Goal: Task Accomplishment & Management: Use online tool/utility

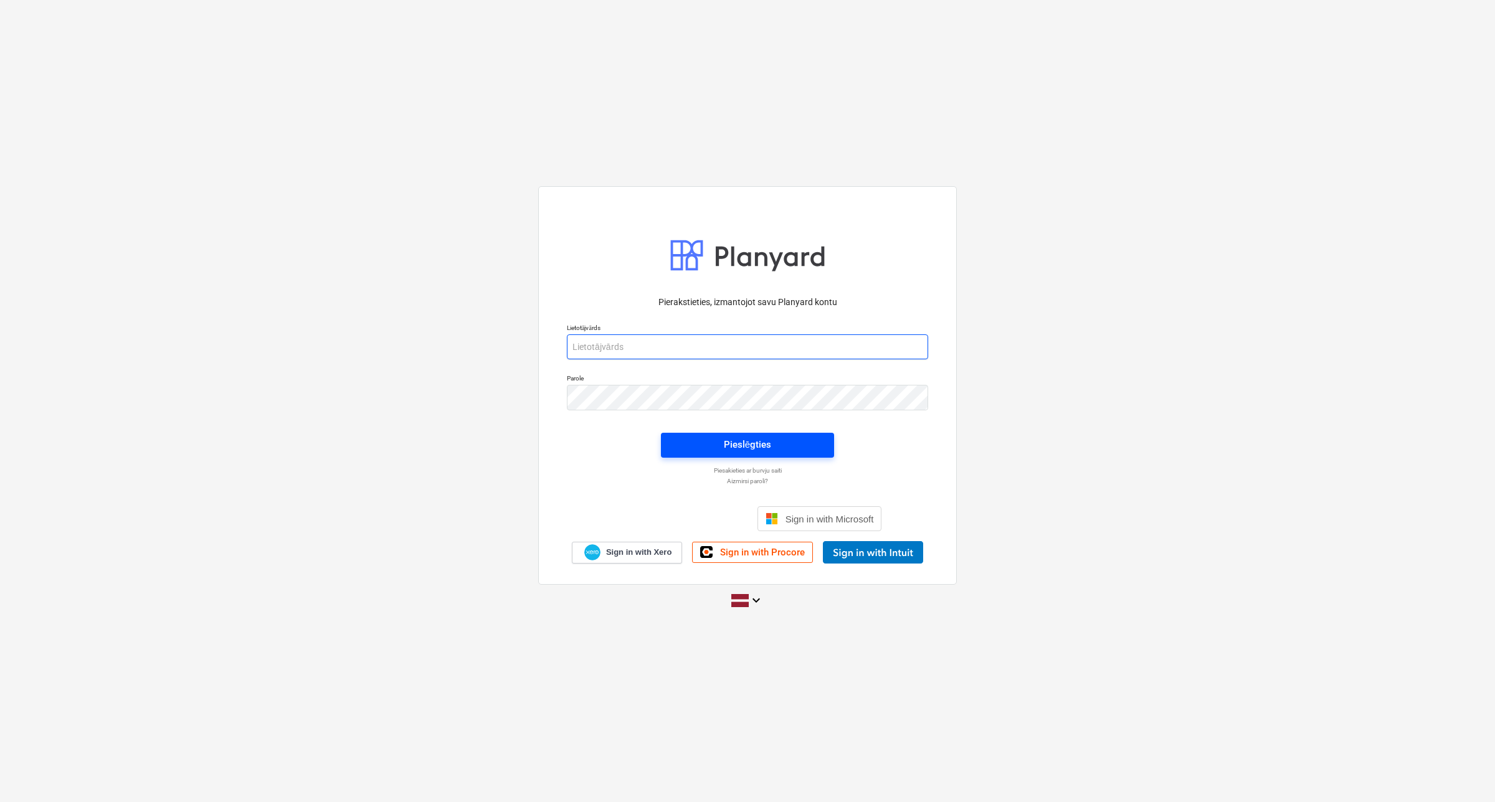
type input "[PERSON_NAME][EMAIL_ADDRESS][DOMAIN_NAME]"
click at [706, 437] on span "Pieslēgties" at bounding box center [747, 445] width 143 height 16
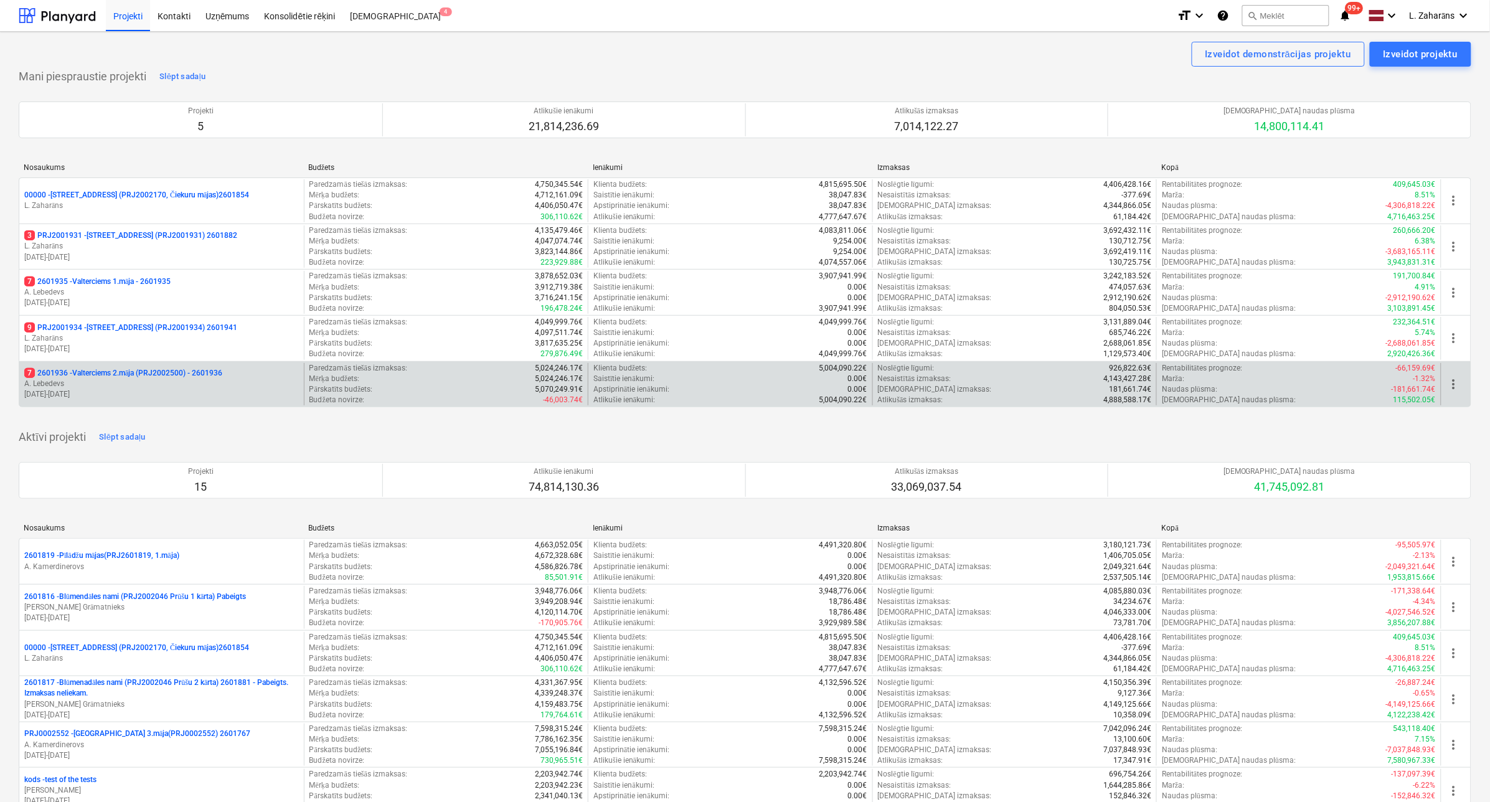
click at [114, 372] on p "7 2601936 - Valterciems 2.māja (PRJ2002500) - 2601936" at bounding box center [123, 373] width 198 height 11
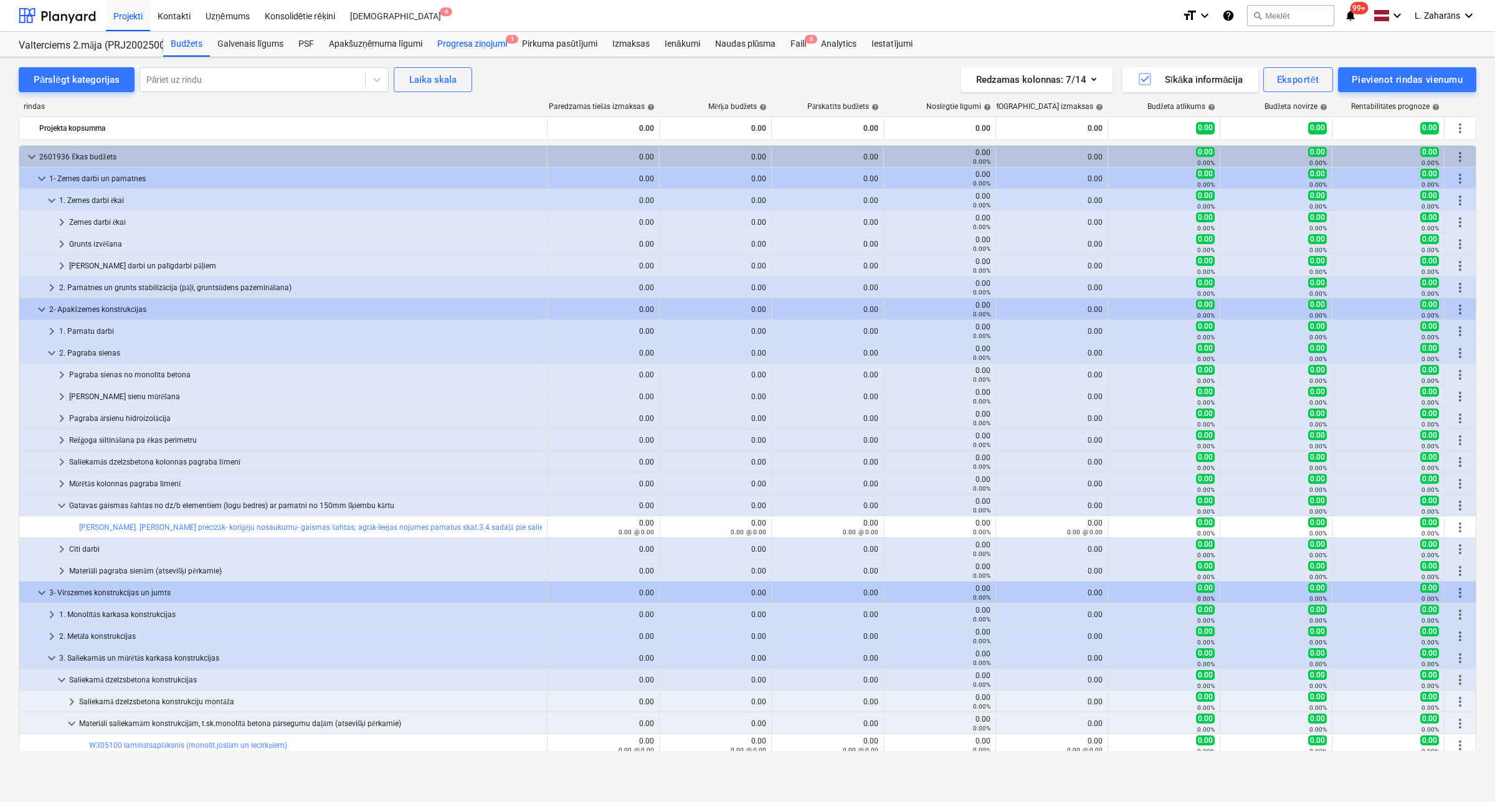
click at [481, 36] on div "Progresa ziņojumi 1" at bounding box center [472, 44] width 85 height 25
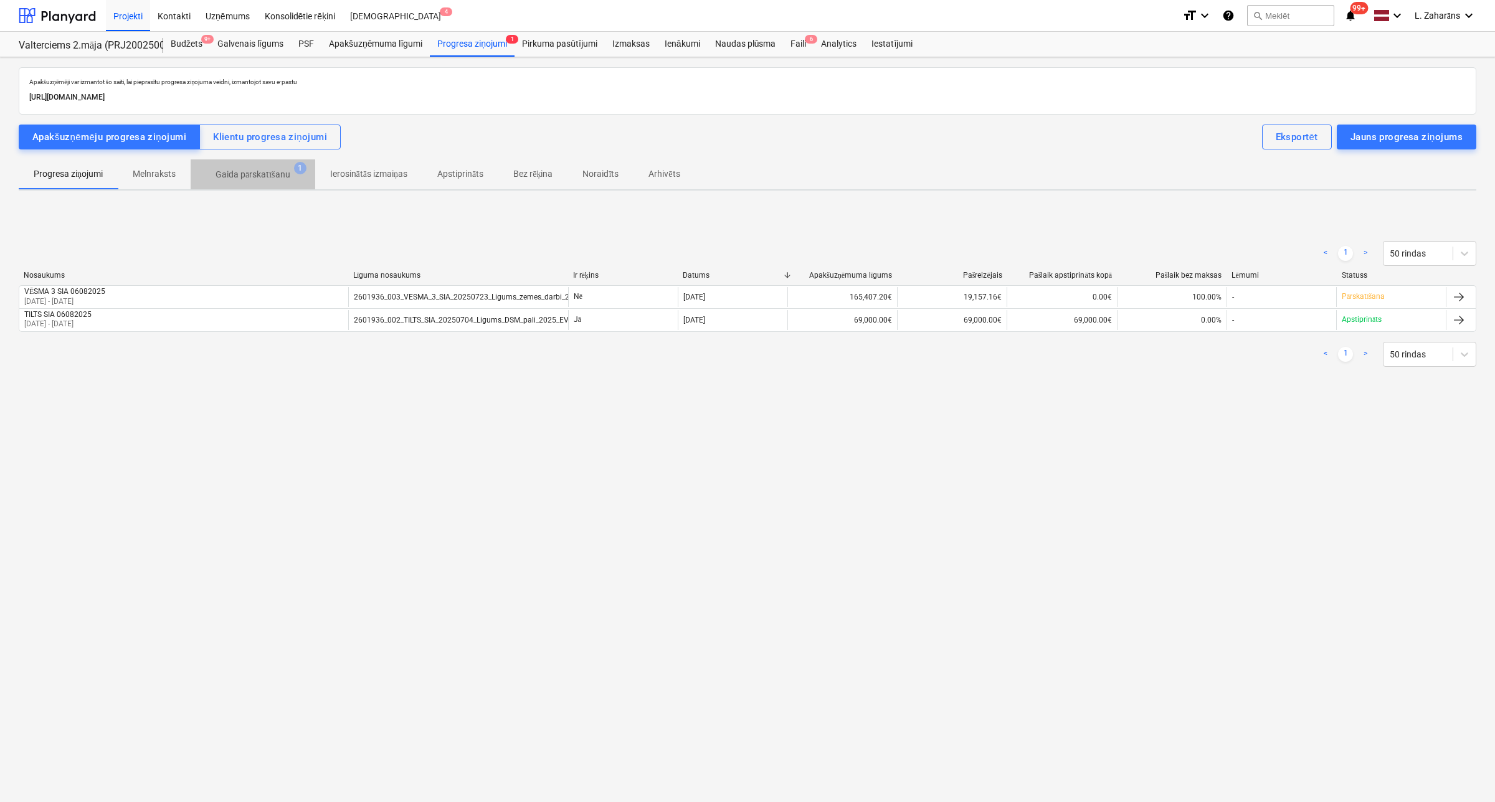
click at [249, 175] on p "Gaida pārskatīšanu" at bounding box center [252, 174] width 75 height 13
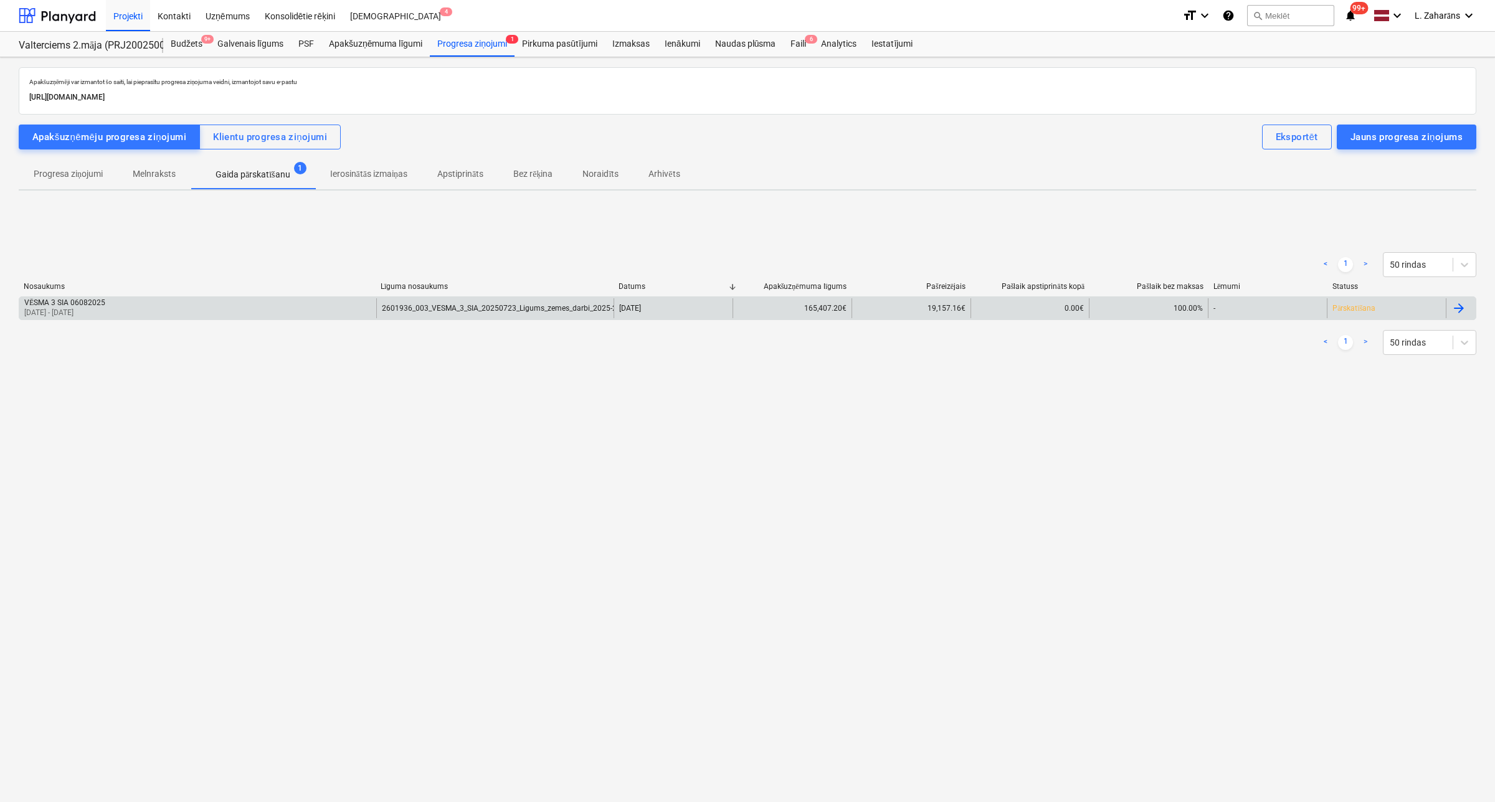
click at [194, 306] on div "VĒSMA 3 SIA 06082025 [DATE] - [DATE]" at bounding box center [197, 308] width 357 height 20
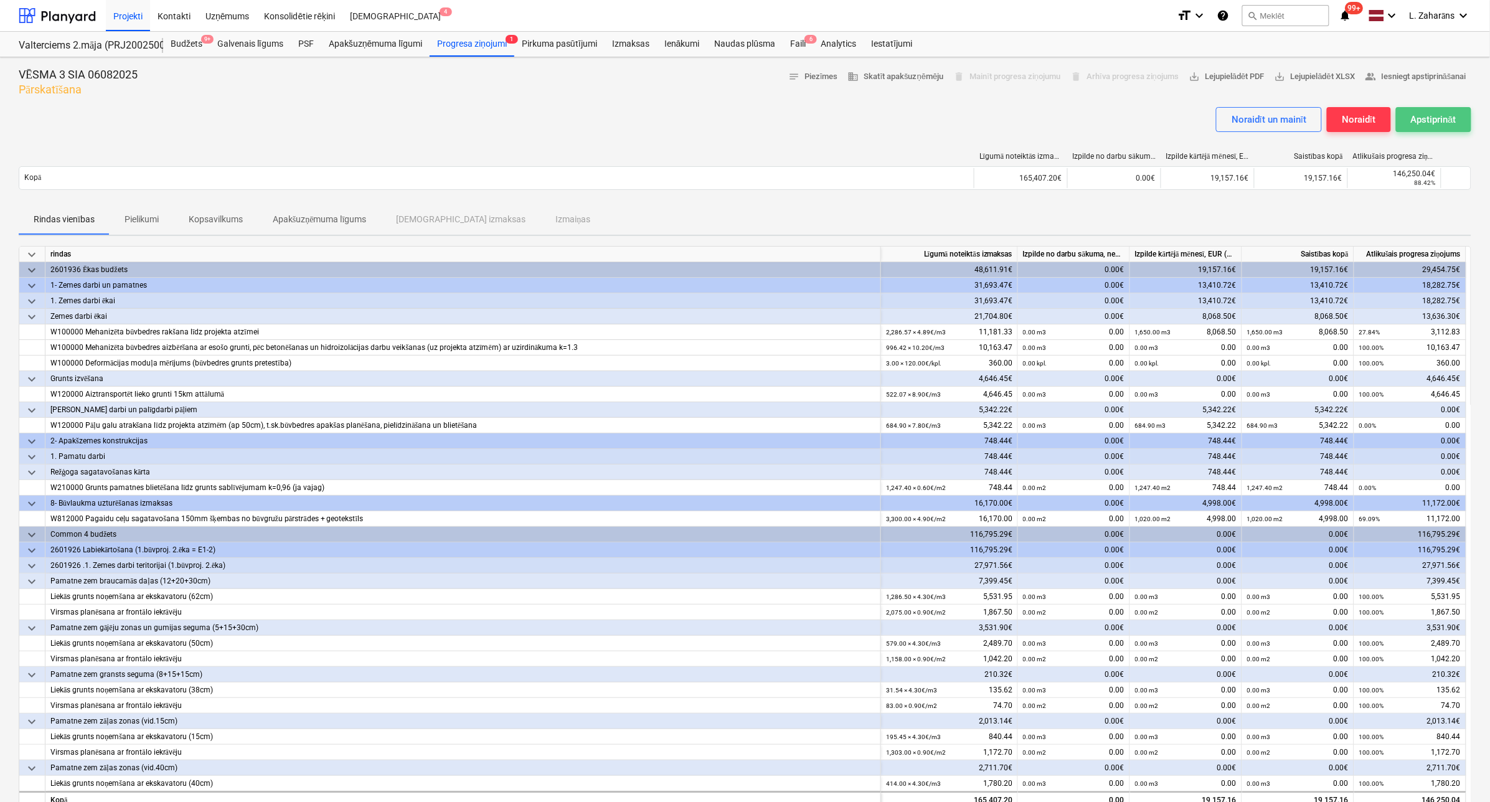
click at [1420, 116] on div "Apstiprināt" at bounding box center [1433, 119] width 45 height 16
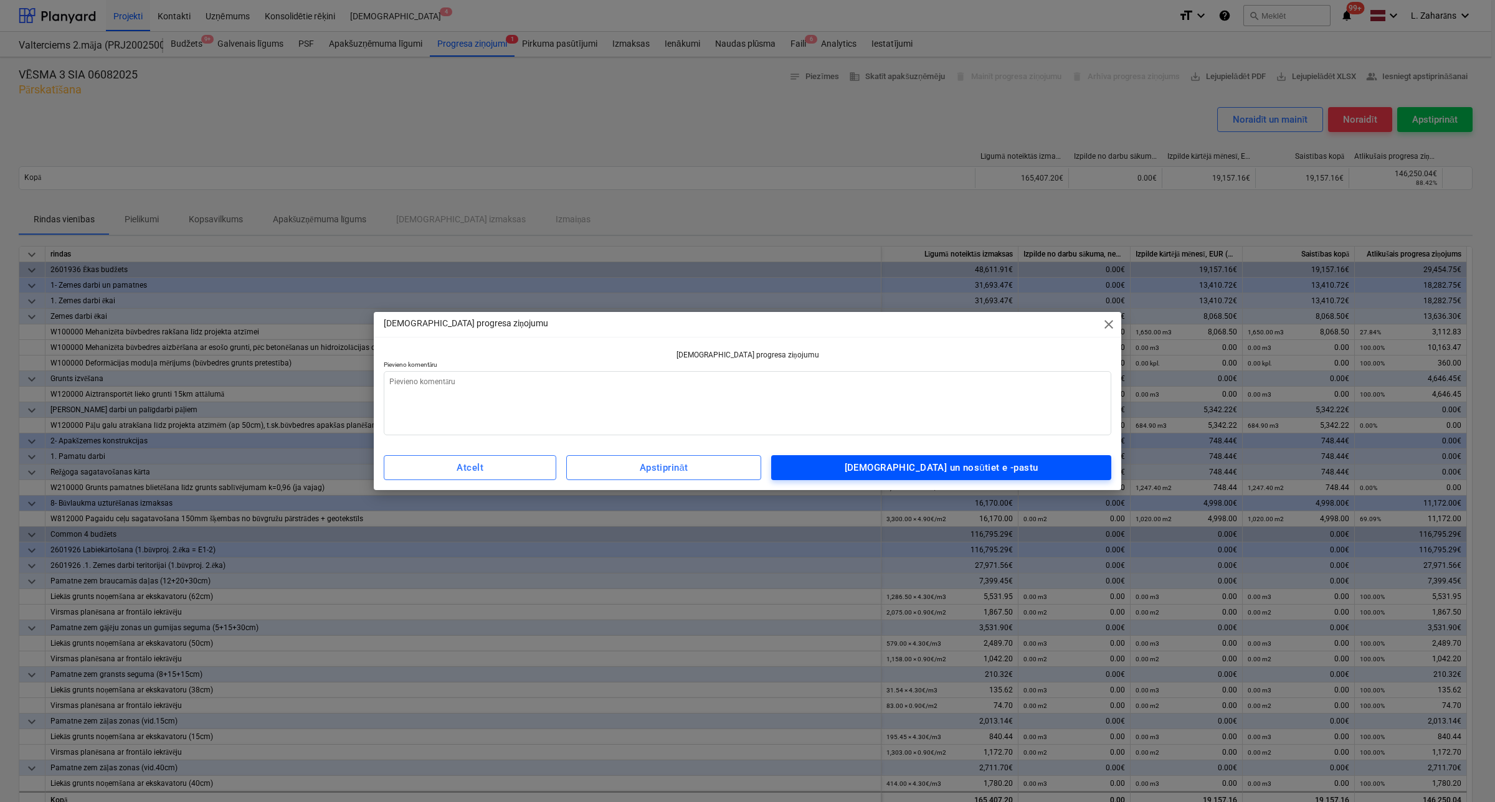
click at [956, 461] on div "[DEMOGRAPHIC_DATA] un nosūtiet e -pastu" at bounding box center [941, 468] width 194 height 16
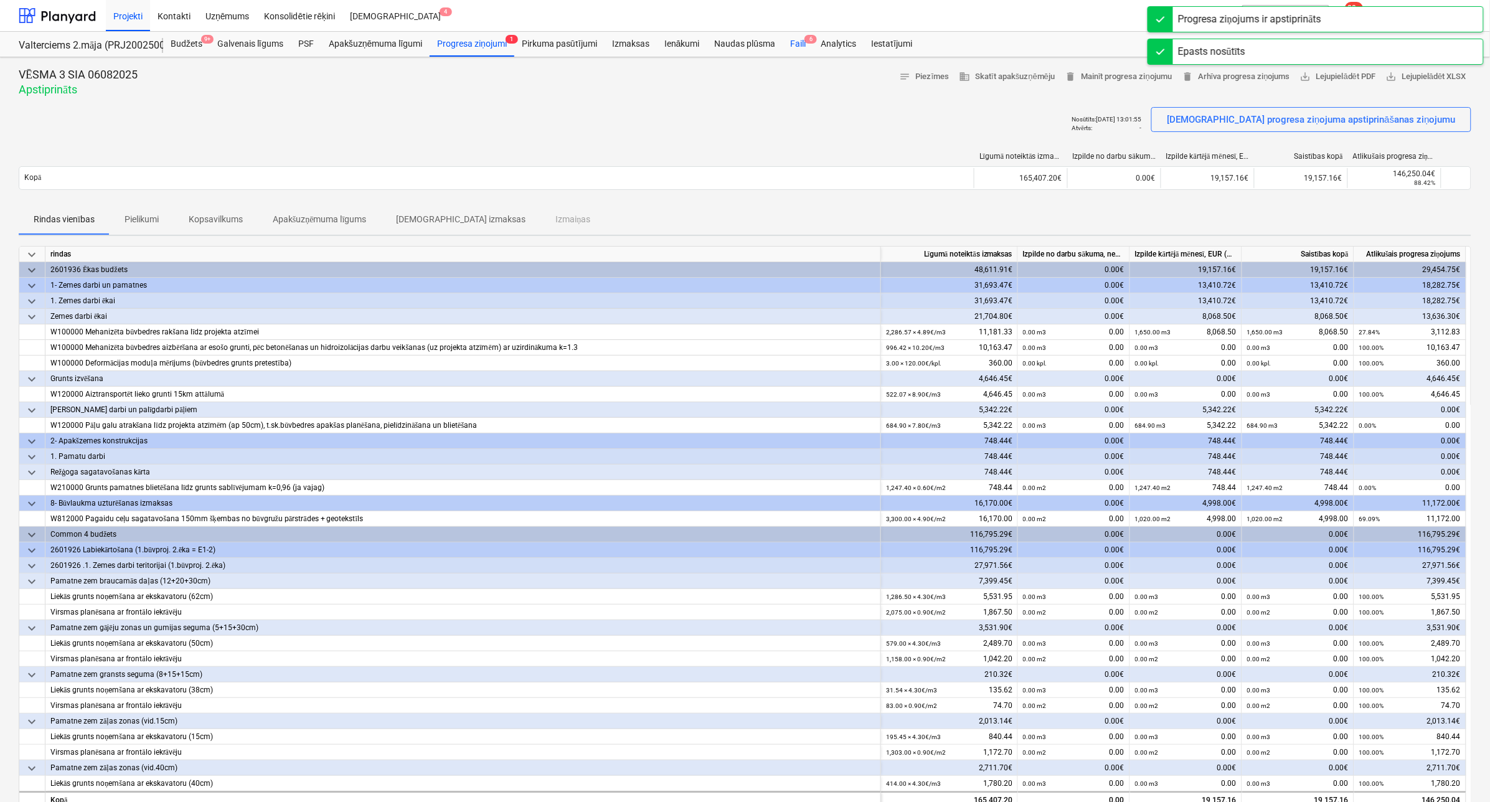
click at [792, 44] on div "Faili 6" at bounding box center [798, 44] width 31 height 25
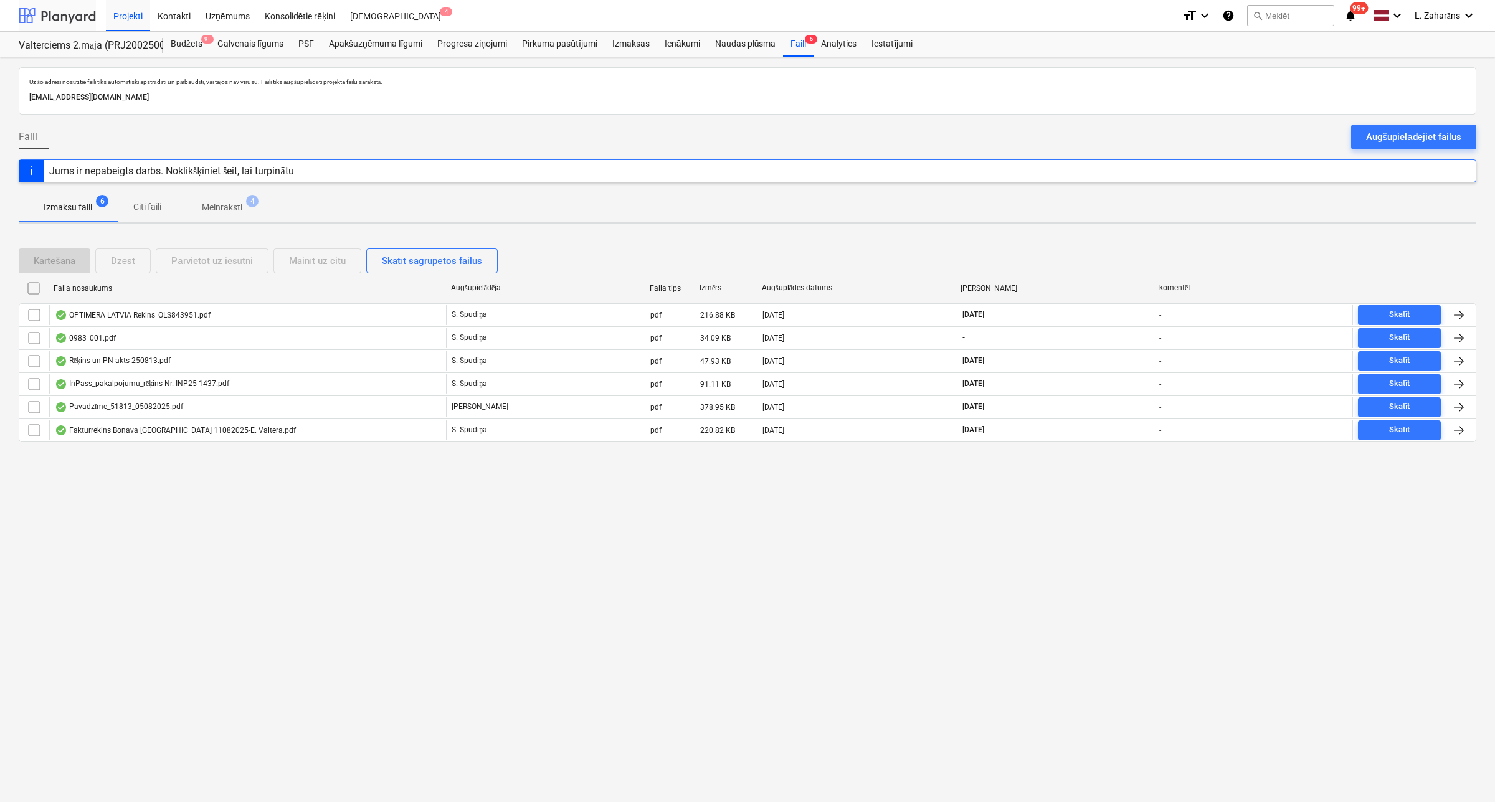
click at [72, 19] on div at bounding box center [57, 15] width 77 height 31
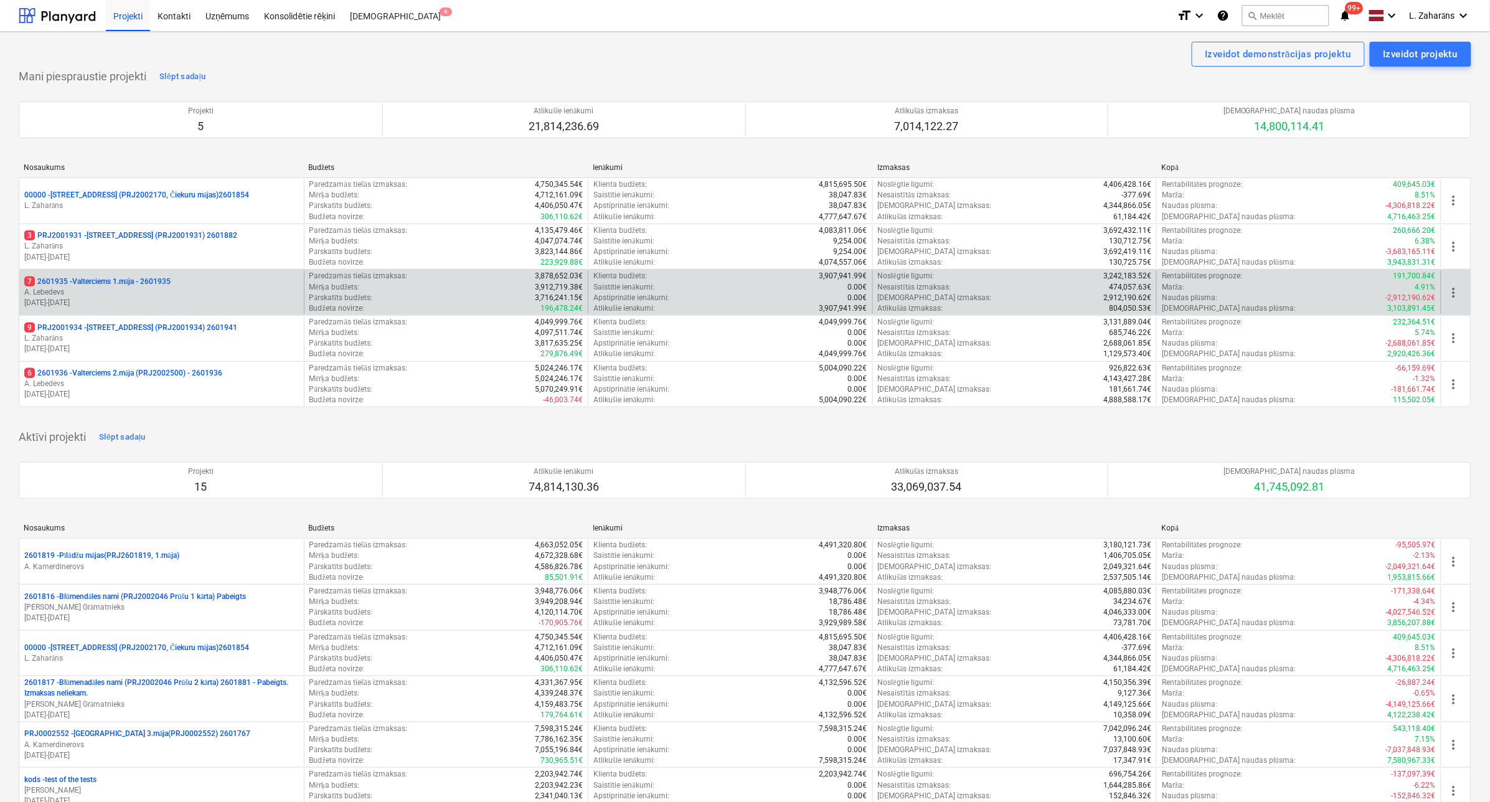
click at [126, 283] on p "7 2601935 - Valterciems 1.māja - 2601935" at bounding box center [97, 281] width 146 height 11
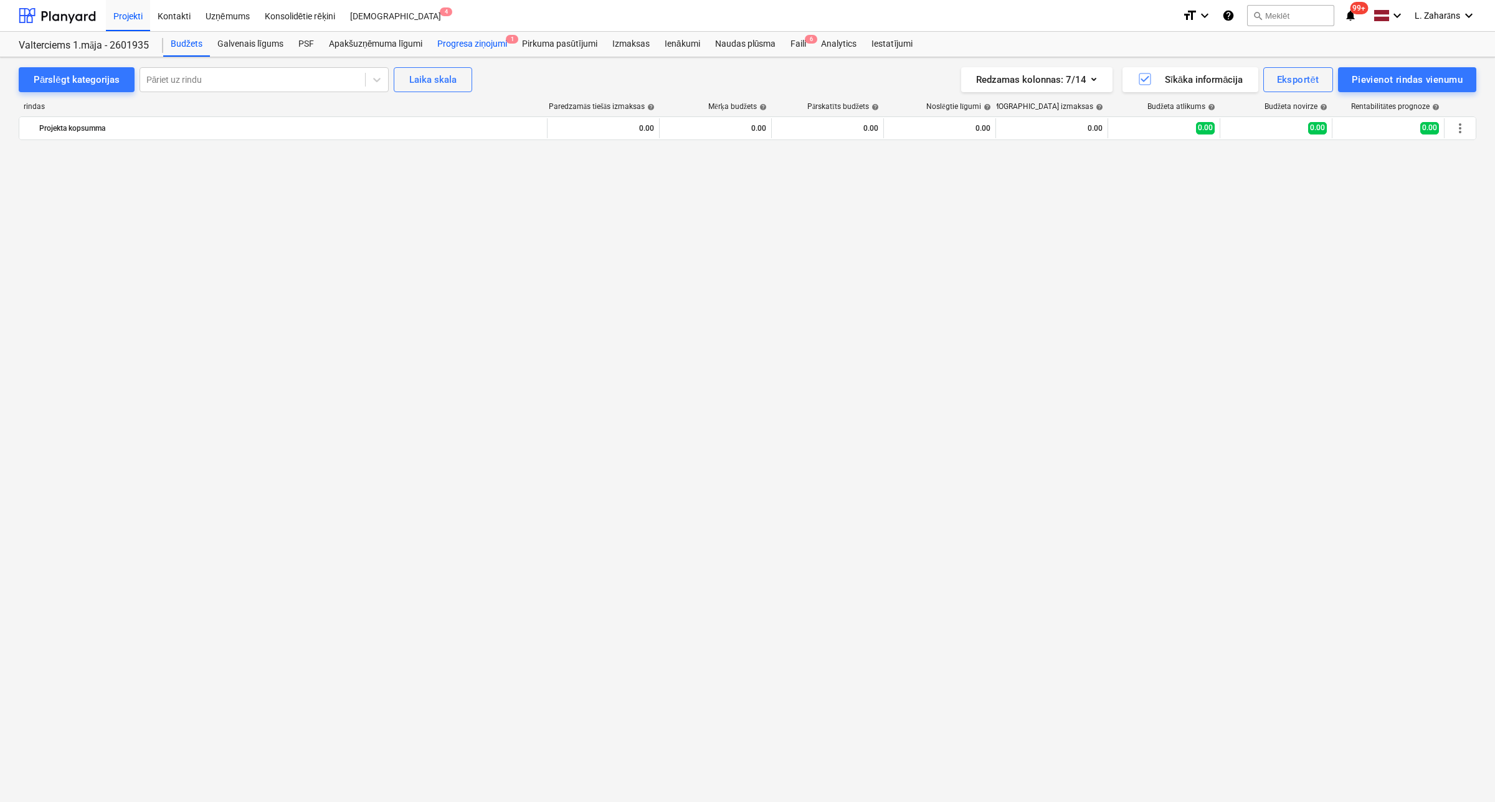
click at [467, 38] on div "Progresa ziņojumi 1" at bounding box center [472, 44] width 85 height 25
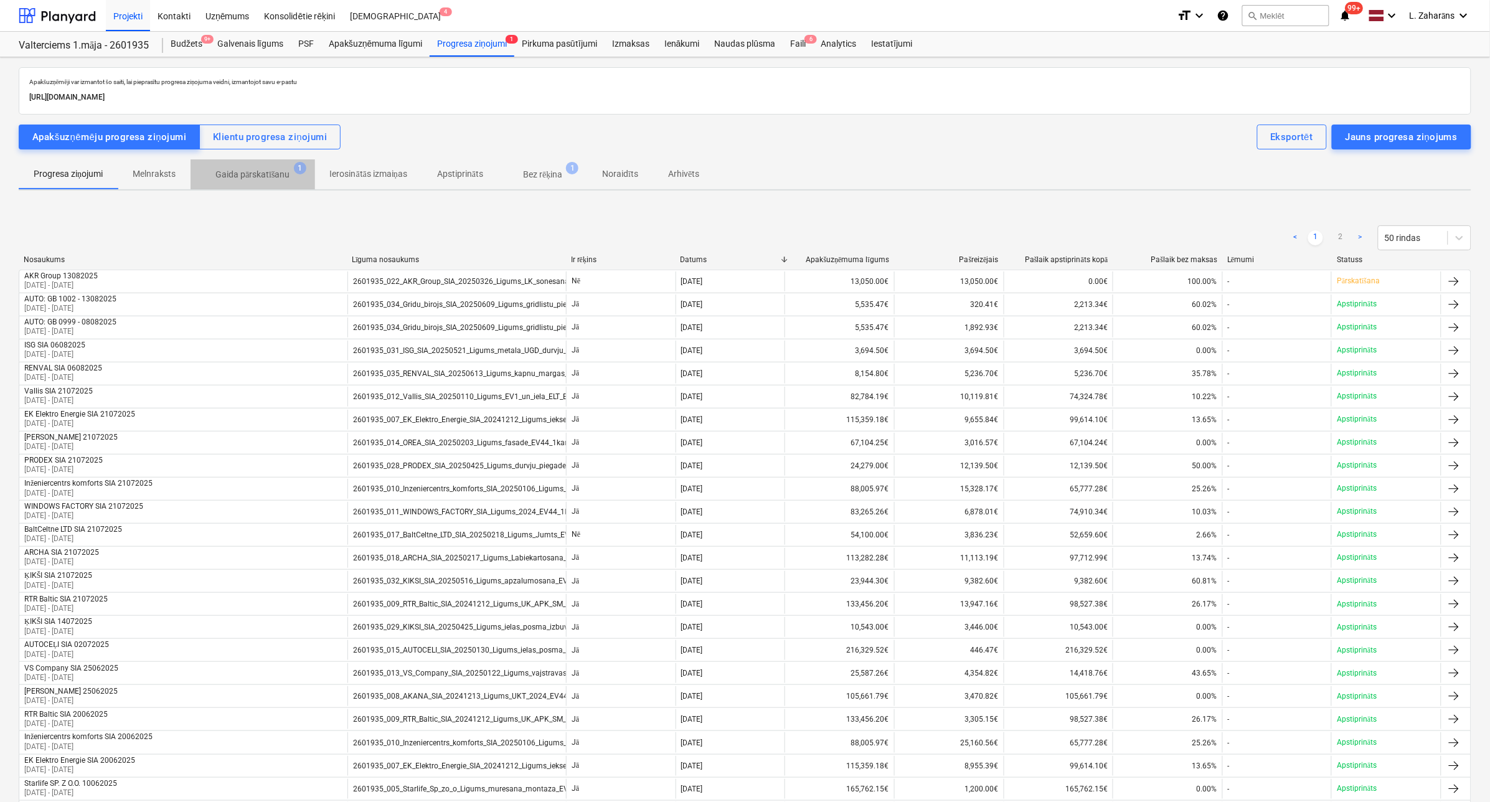
click at [232, 170] on p "Gaida pārskatīšanu" at bounding box center [252, 174] width 75 height 13
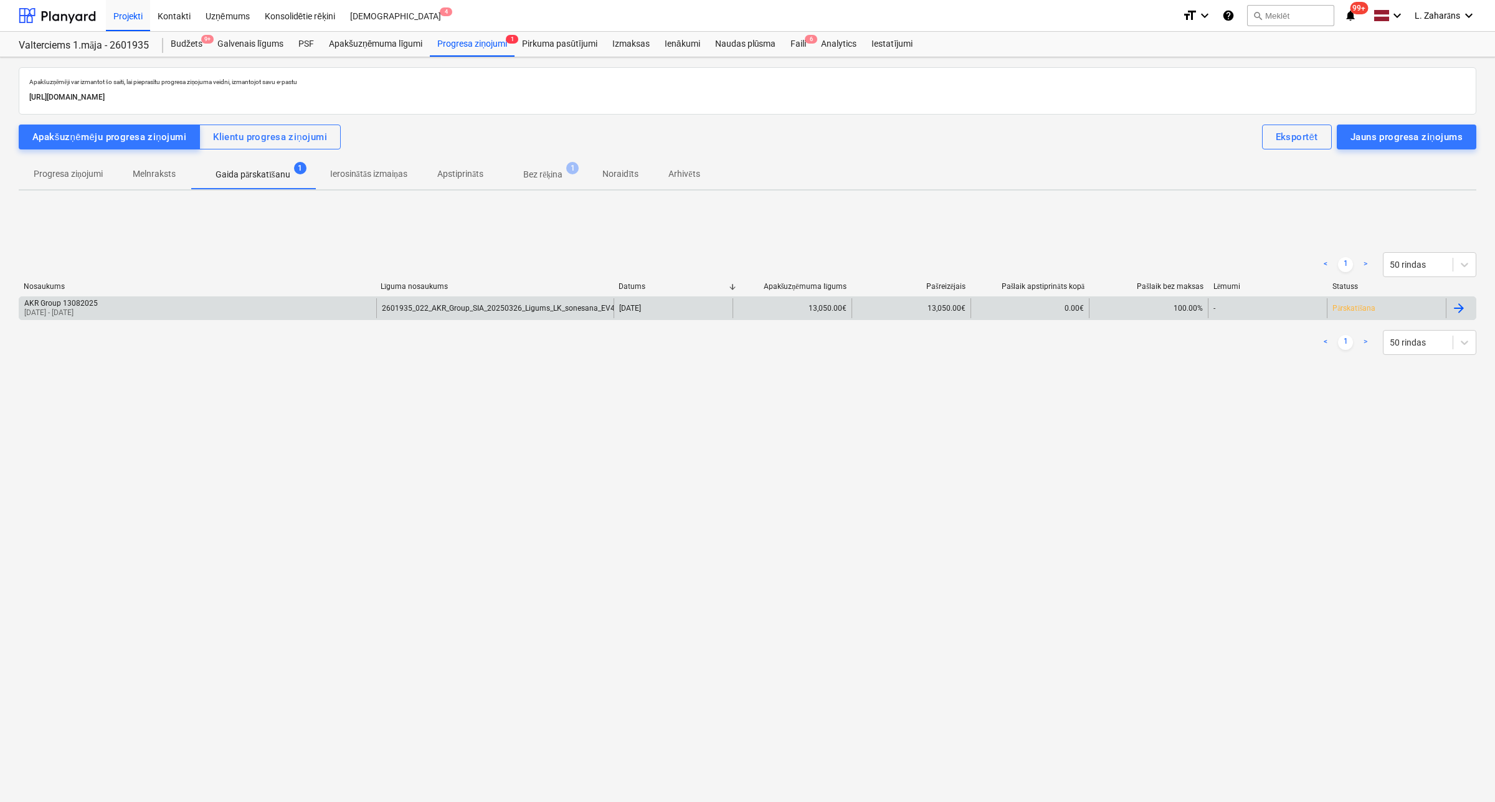
click at [241, 313] on div "AKR Group 13082025 [DATE] - [DATE]" at bounding box center [197, 308] width 357 height 20
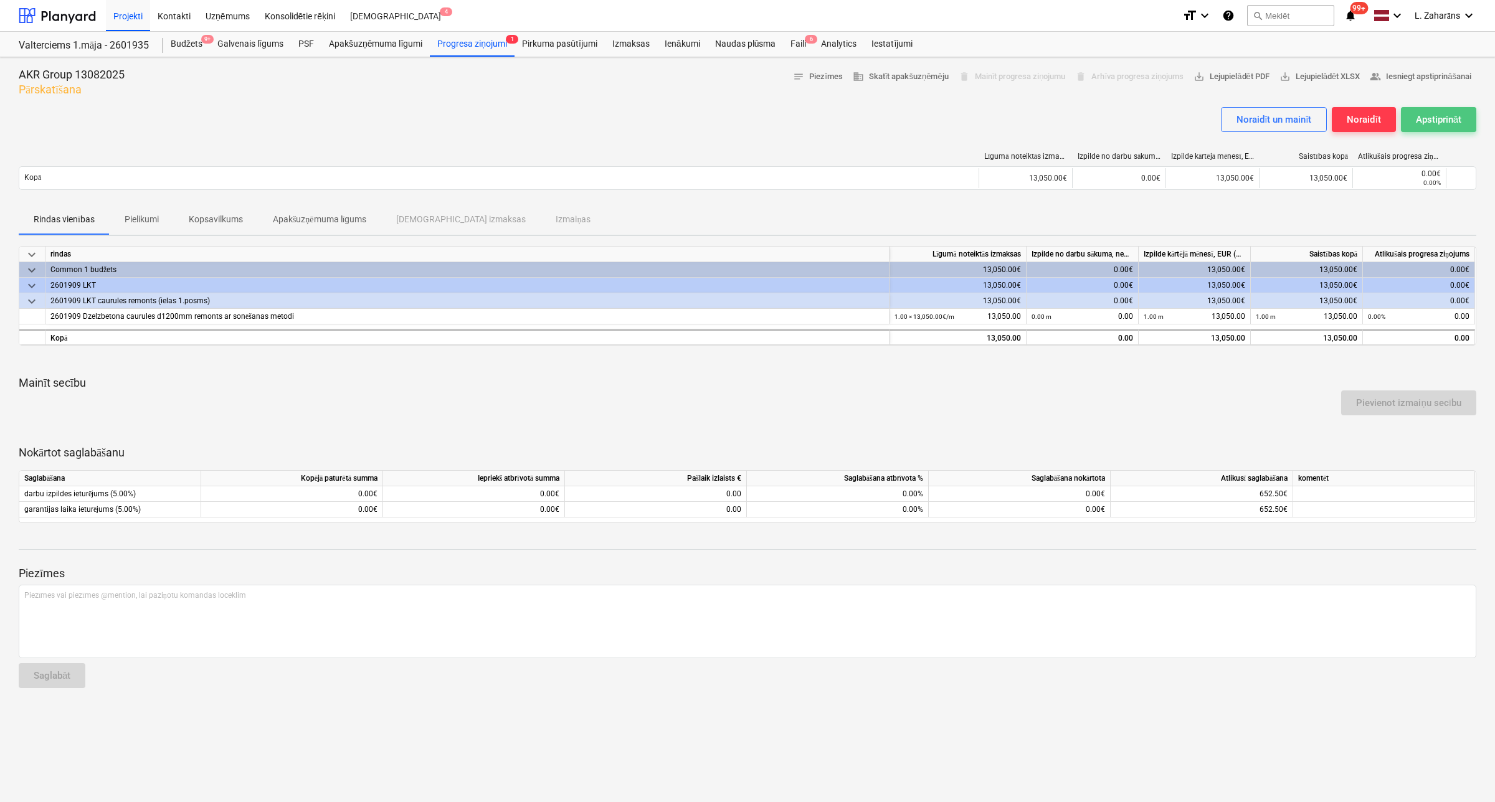
click at [1439, 121] on div "Apstiprināt" at bounding box center [1437, 119] width 45 height 16
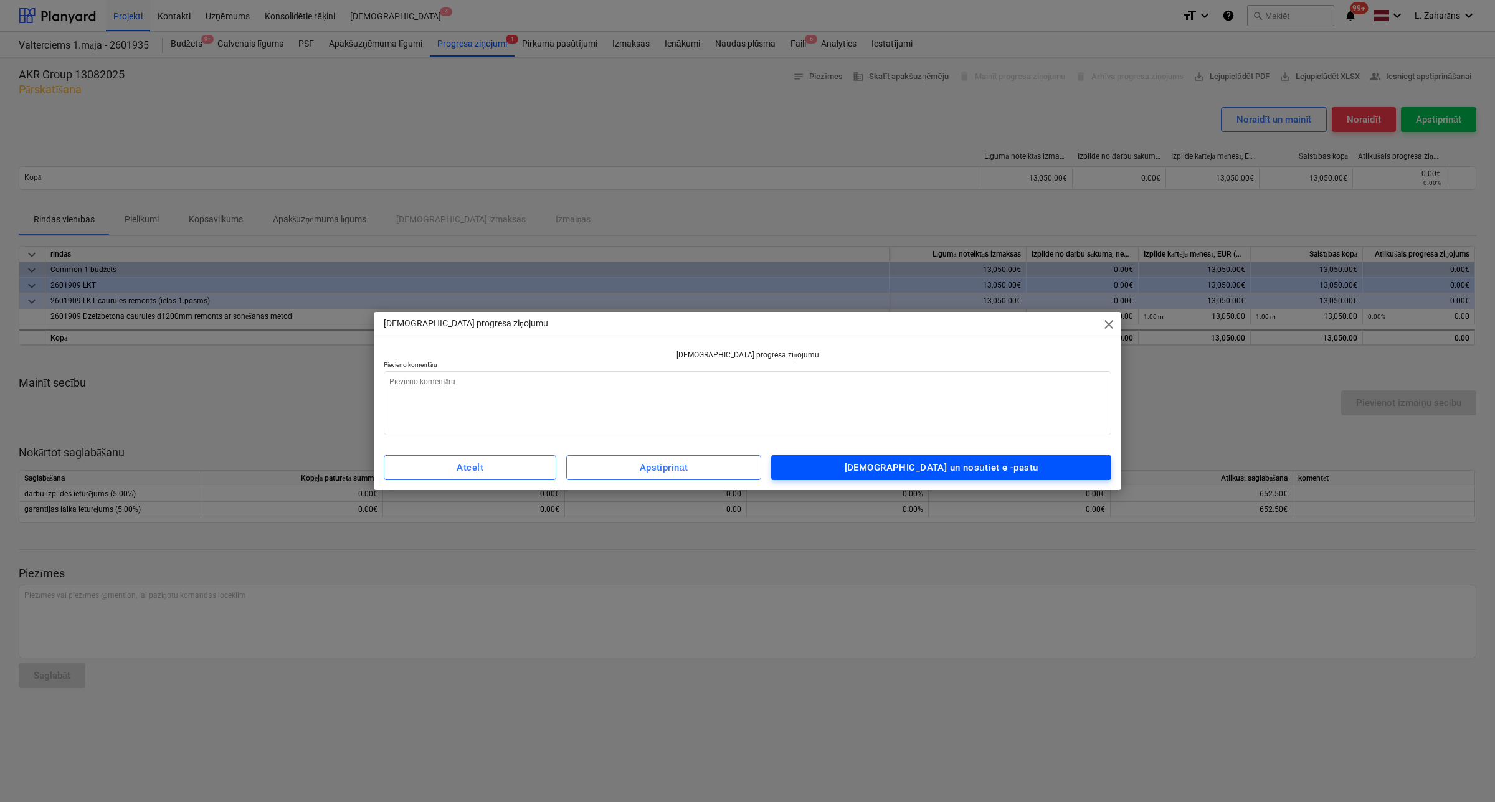
click at [1031, 465] on span "[DEMOGRAPHIC_DATA] un nosūtiet e -pastu" at bounding box center [941, 468] width 313 height 16
type textarea "x"
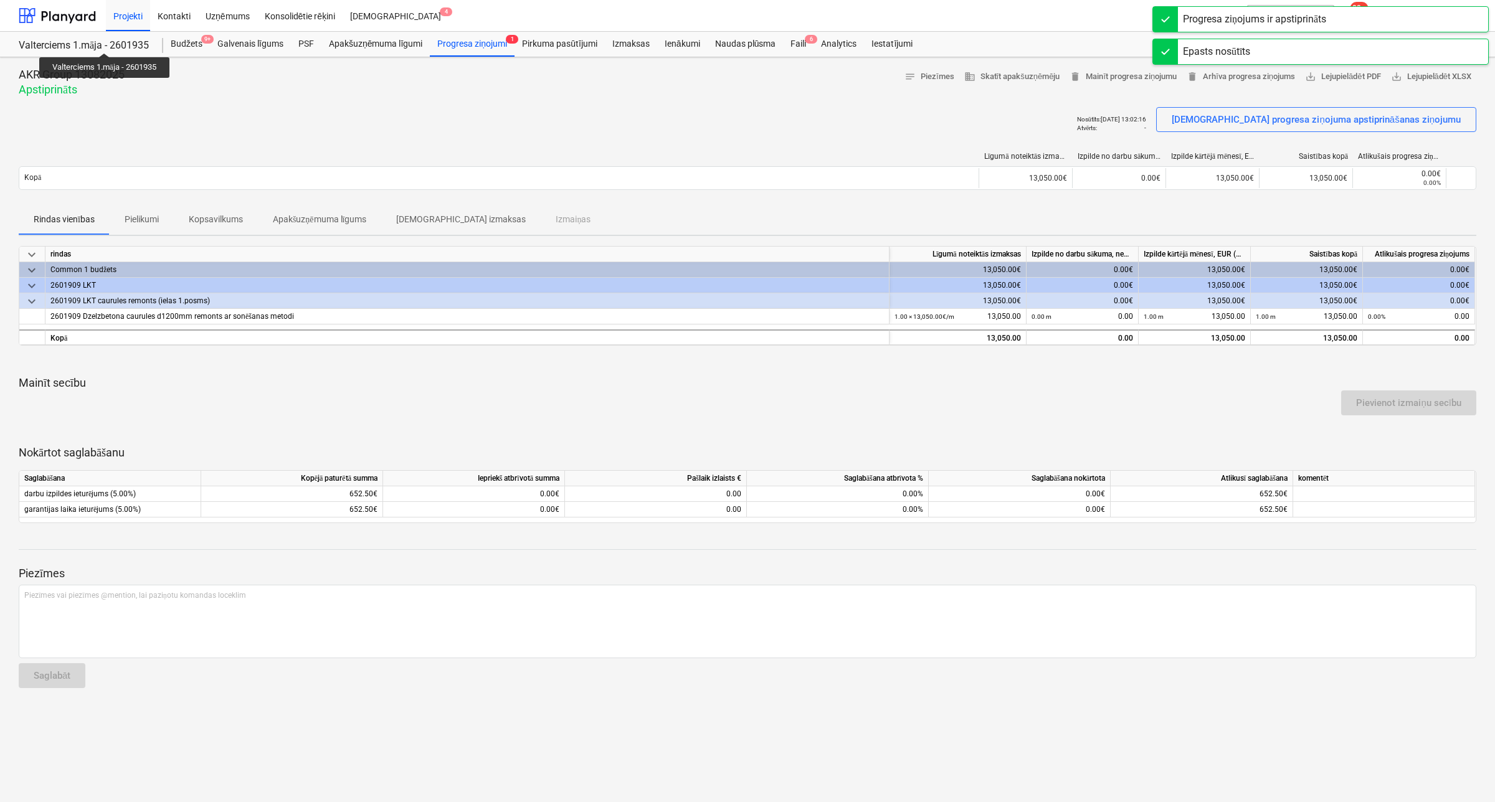
click at [106, 42] on div "Valterciems 1.māja - 2601935" at bounding box center [84, 45] width 130 height 13
click at [57, 22] on div at bounding box center [57, 15] width 77 height 31
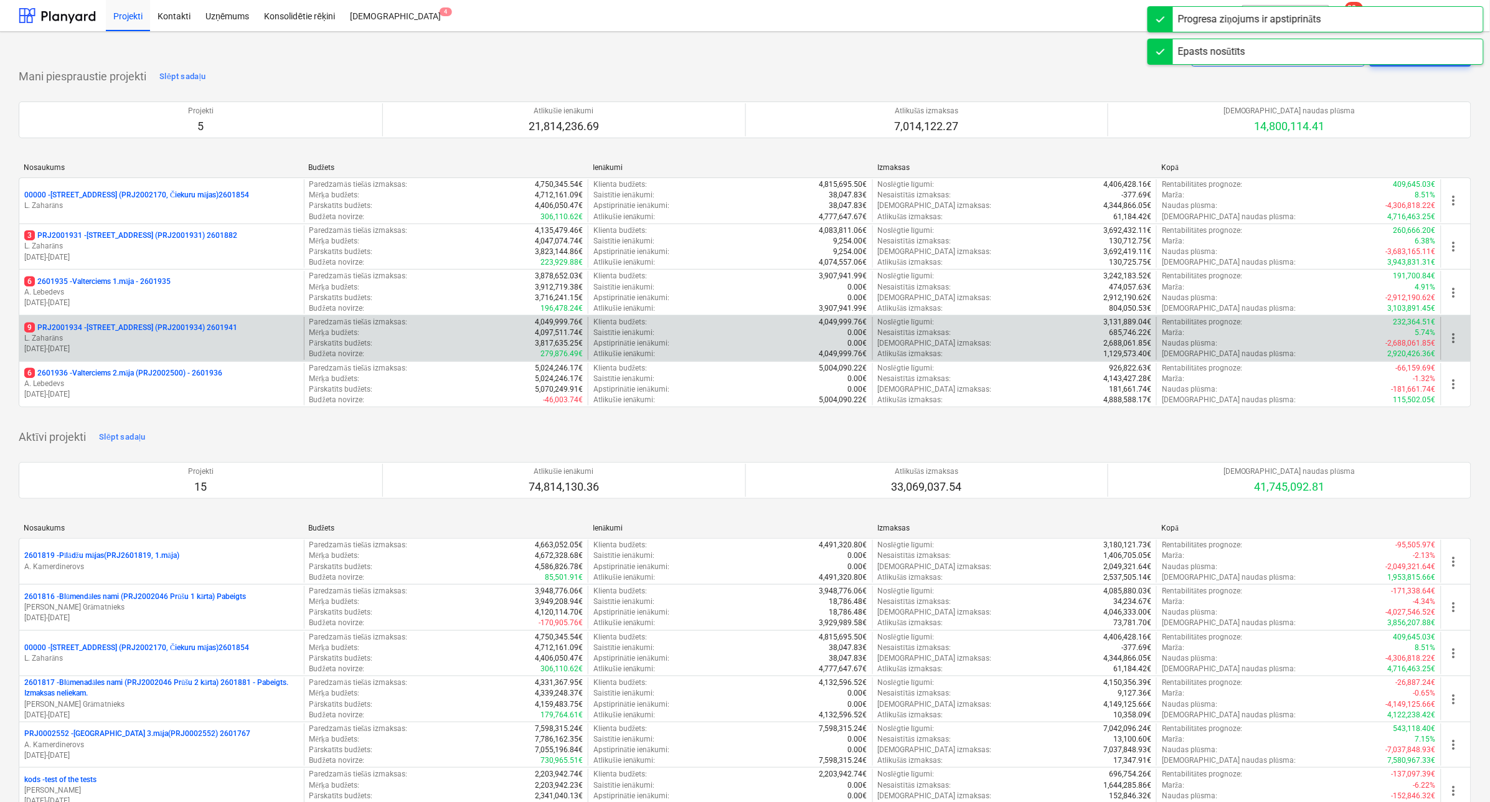
click at [140, 327] on p "9 PRJ2001934 - [STREET_ADDRESS] (PRJ2001934) 2601941" at bounding box center [130, 328] width 213 height 11
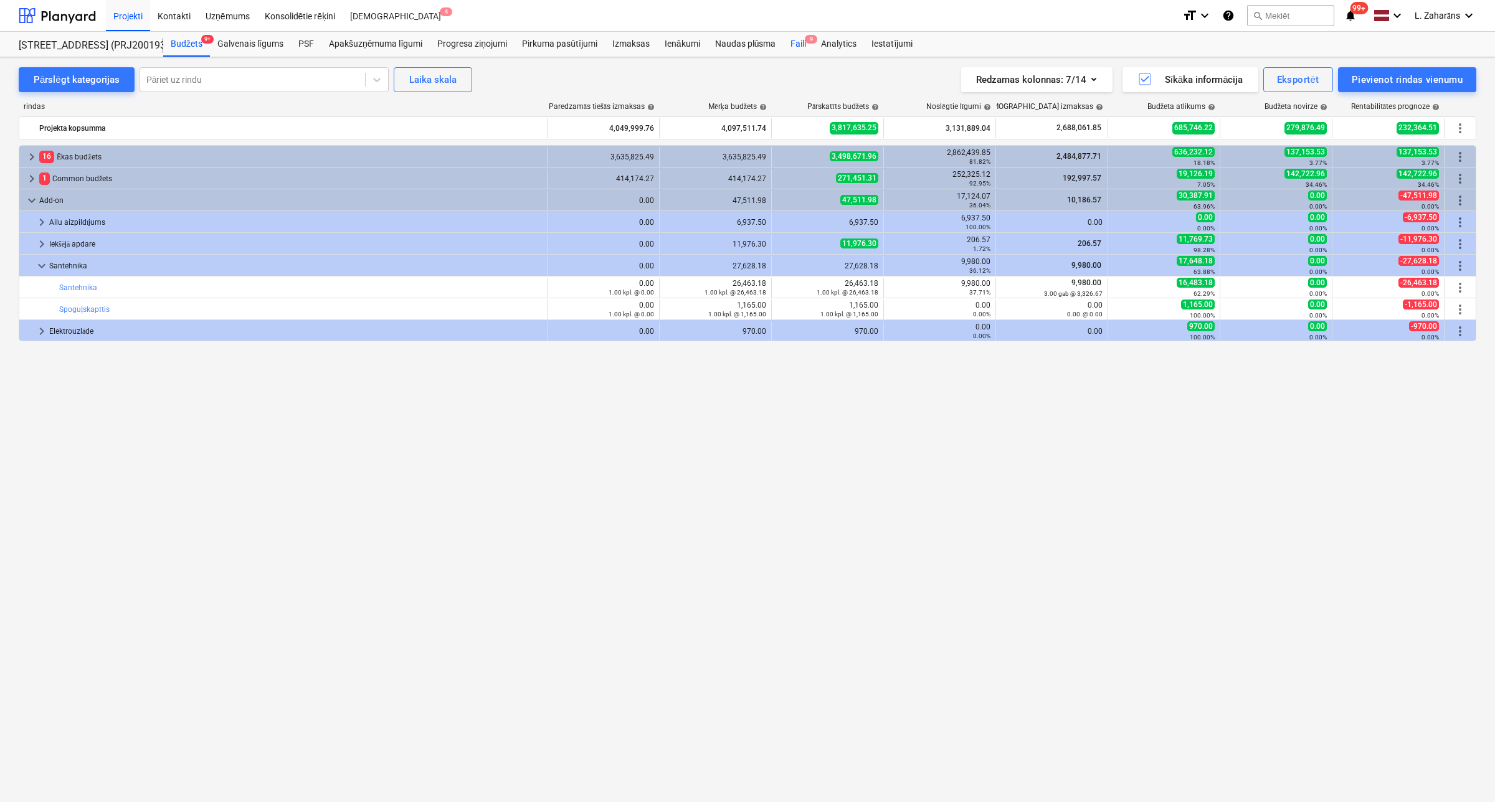
click at [798, 42] on div "Faili 9" at bounding box center [798, 44] width 31 height 25
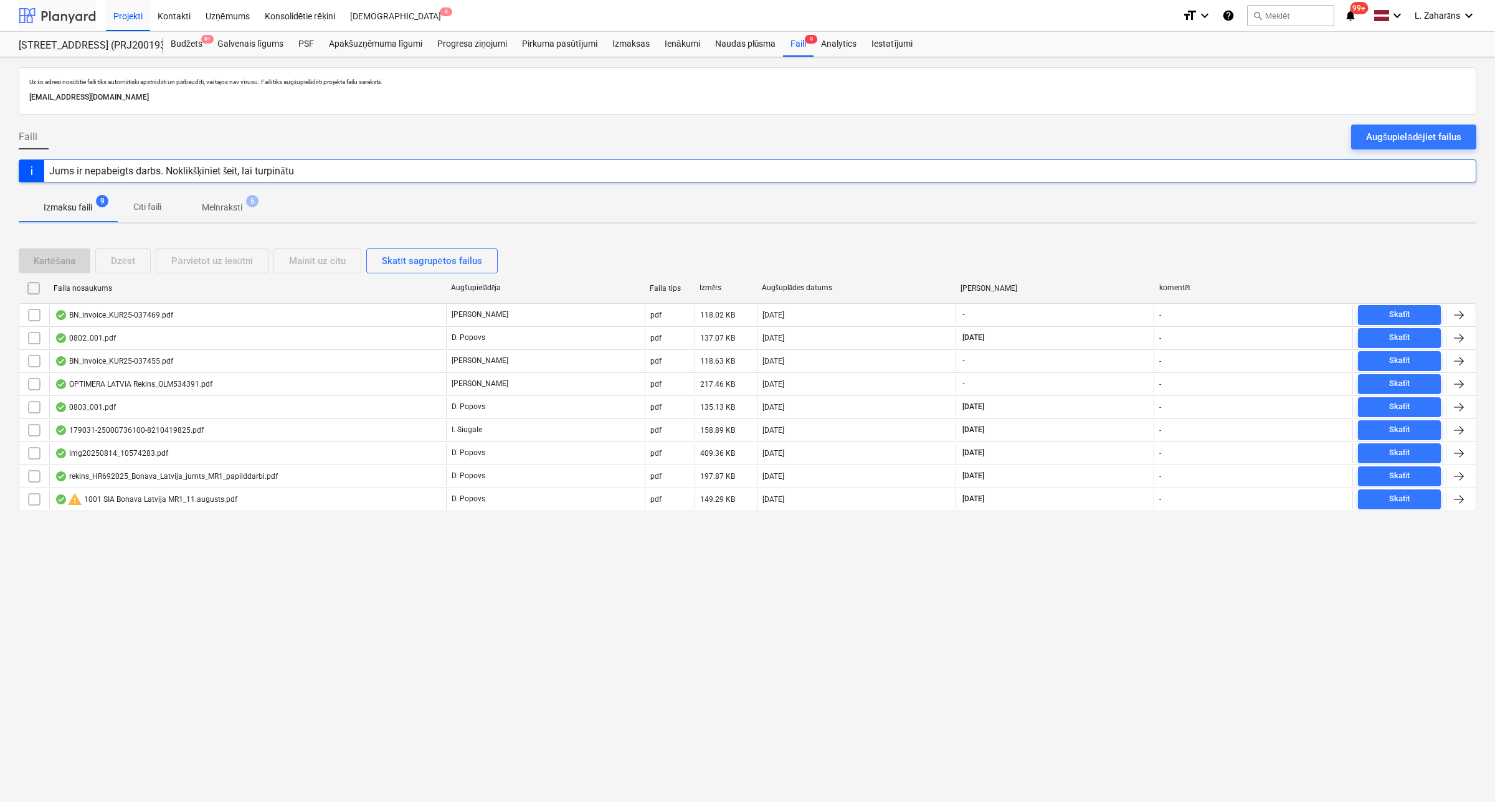
click at [59, 11] on div at bounding box center [57, 15] width 77 height 31
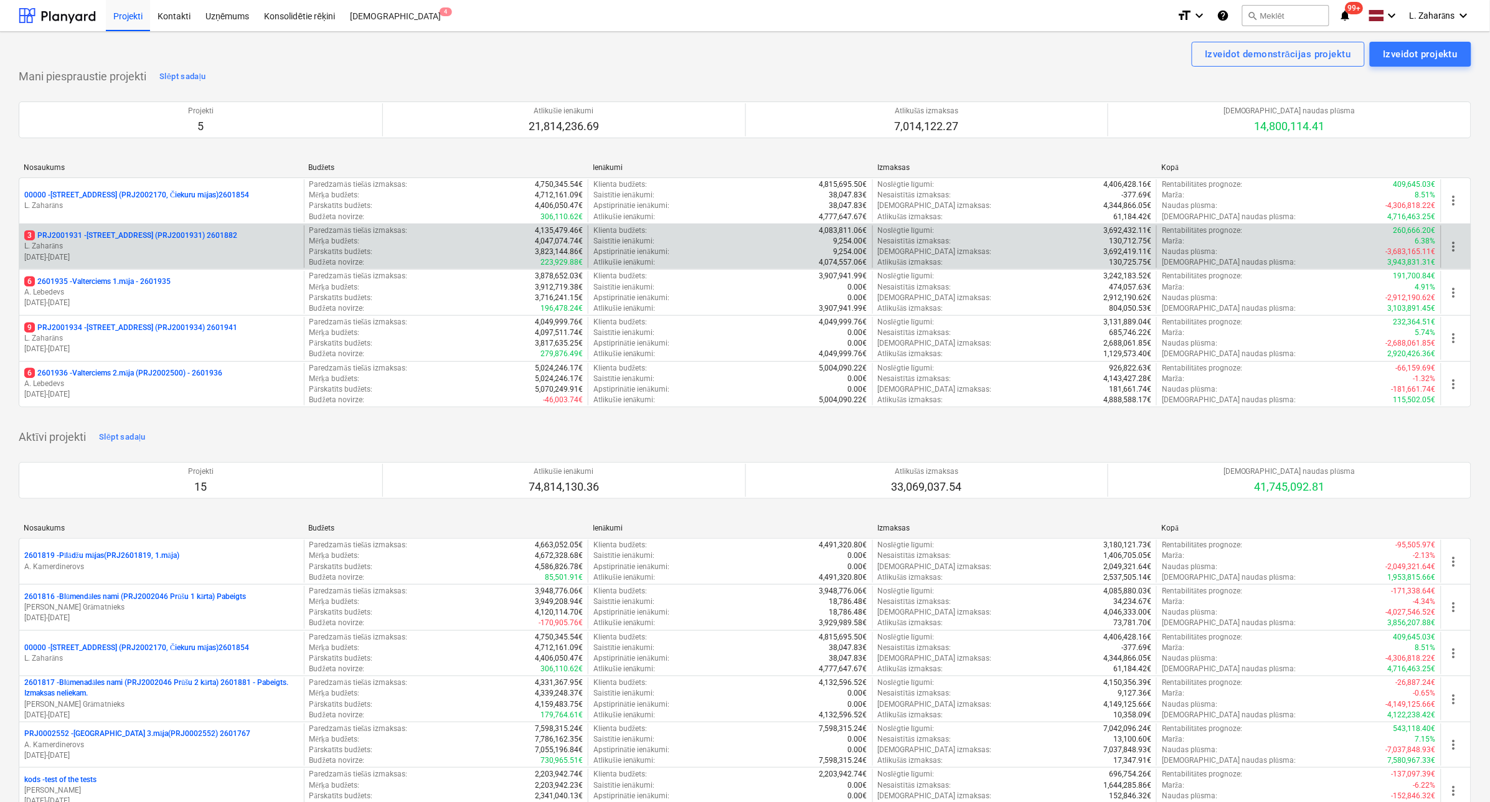
click at [153, 232] on p "3 PRJ2001931 - [STREET_ADDRESS] (PRJ2001931) 2601882" at bounding box center [130, 235] width 213 height 11
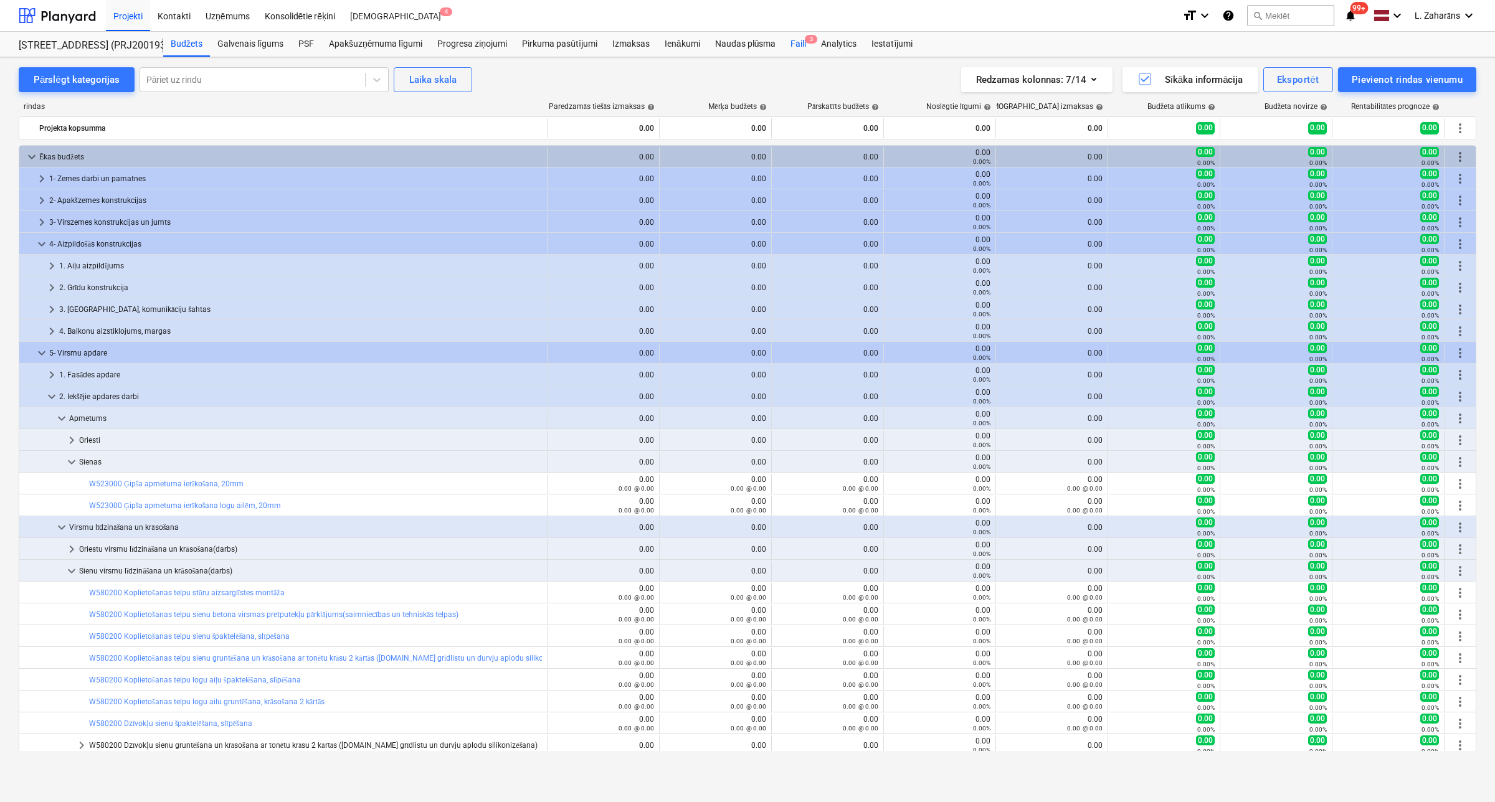
click at [793, 40] on div "Faili 3" at bounding box center [798, 44] width 31 height 25
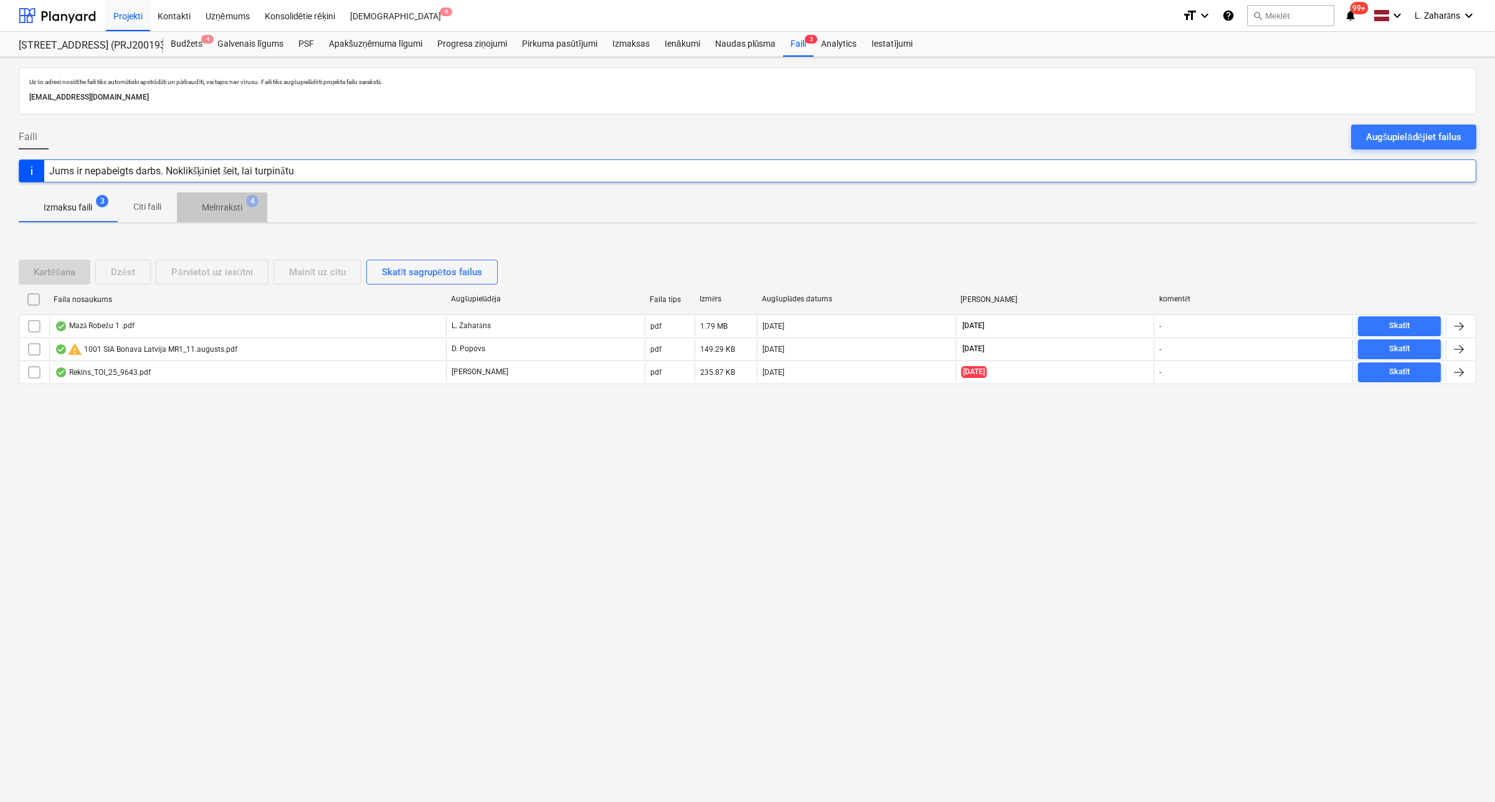
click at [219, 204] on p "Melnraksti" at bounding box center [222, 207] width 40 height 13
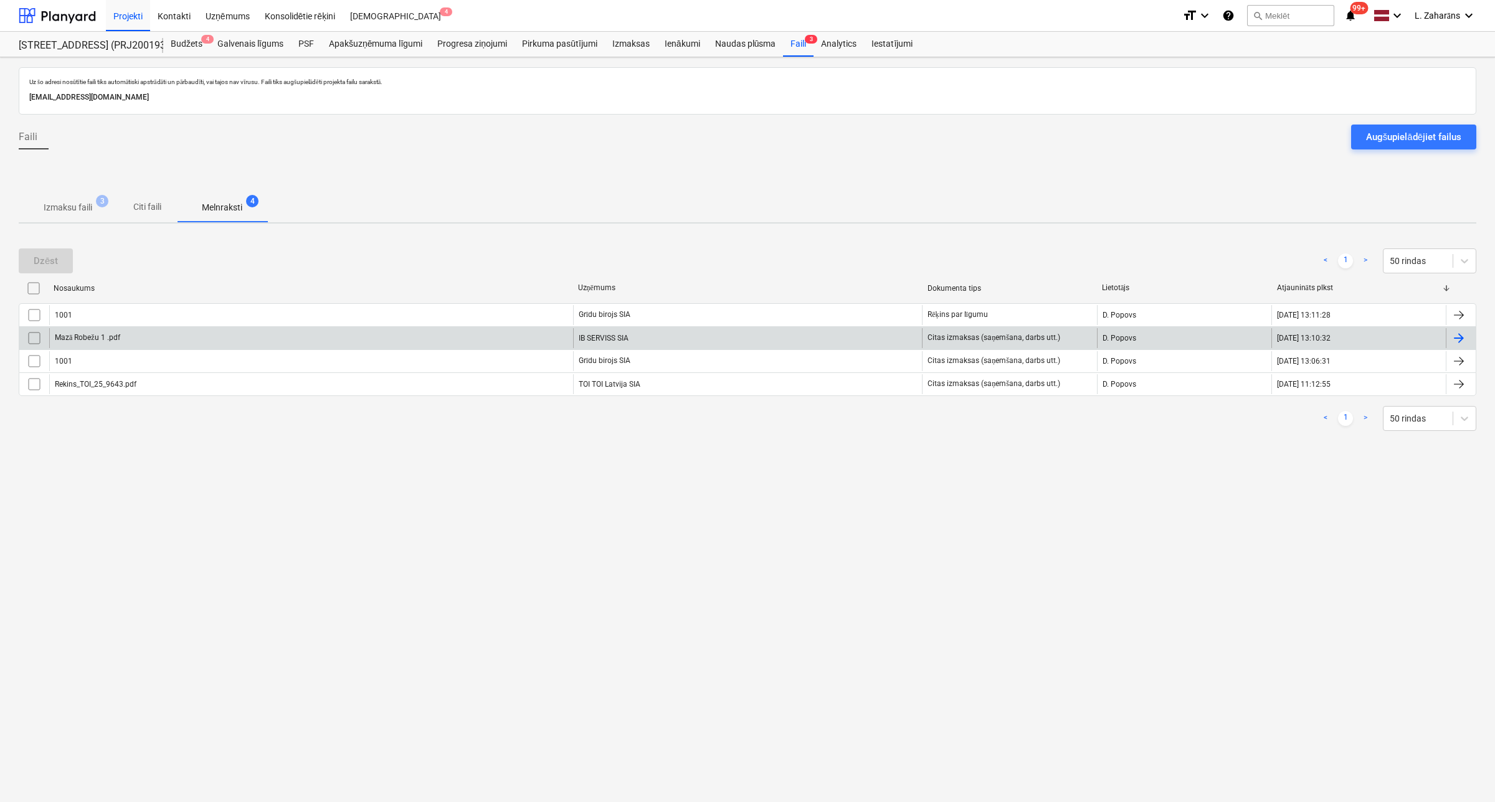
click at [215, 331] on div "Mazā Robežu 1 .pdf" at bounding box center [311, 338] width 524 height 20
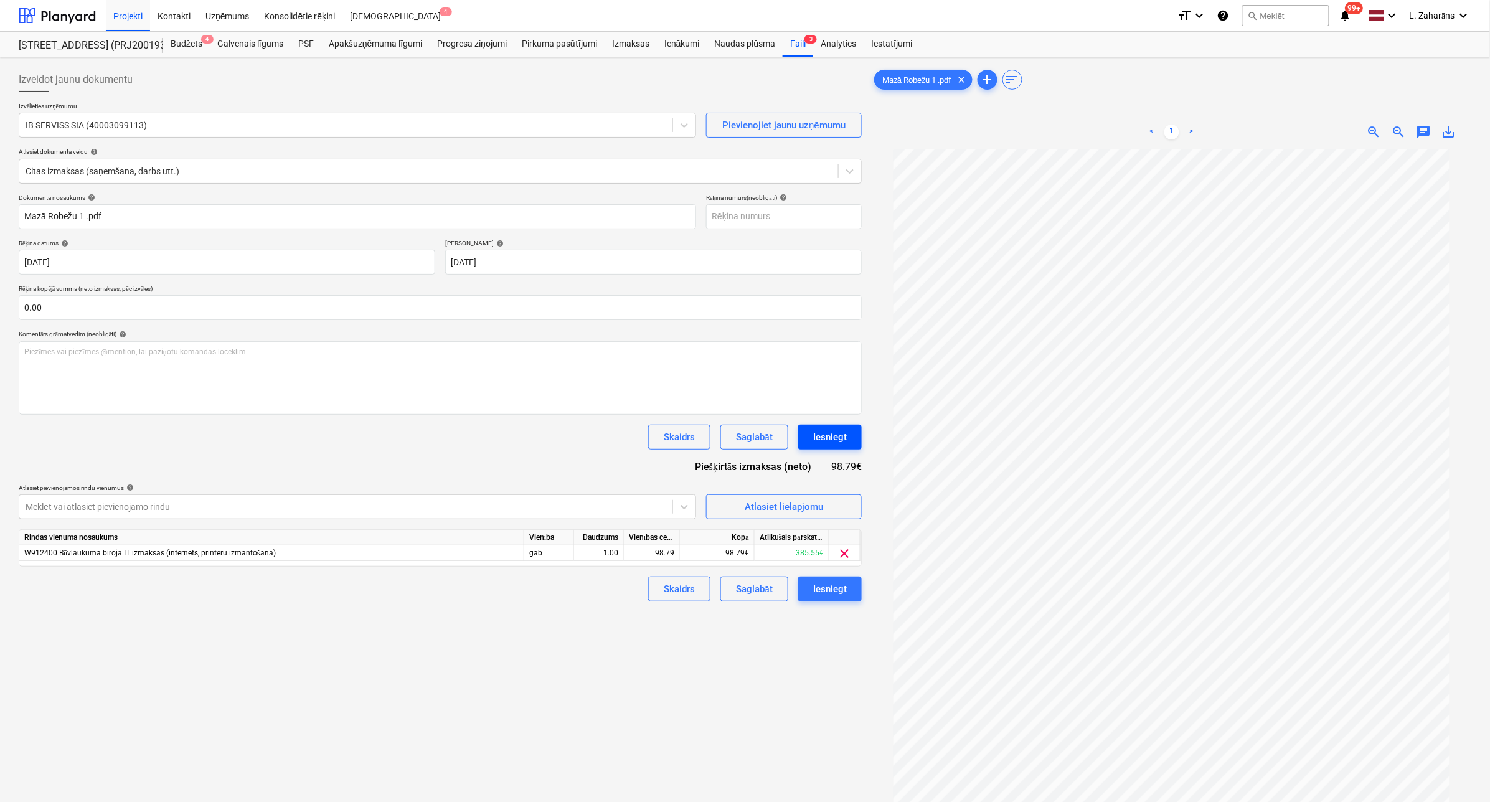
click at [850, 430] on button "Iesniegt" at bounding box center [830, 437] width 64 height 25
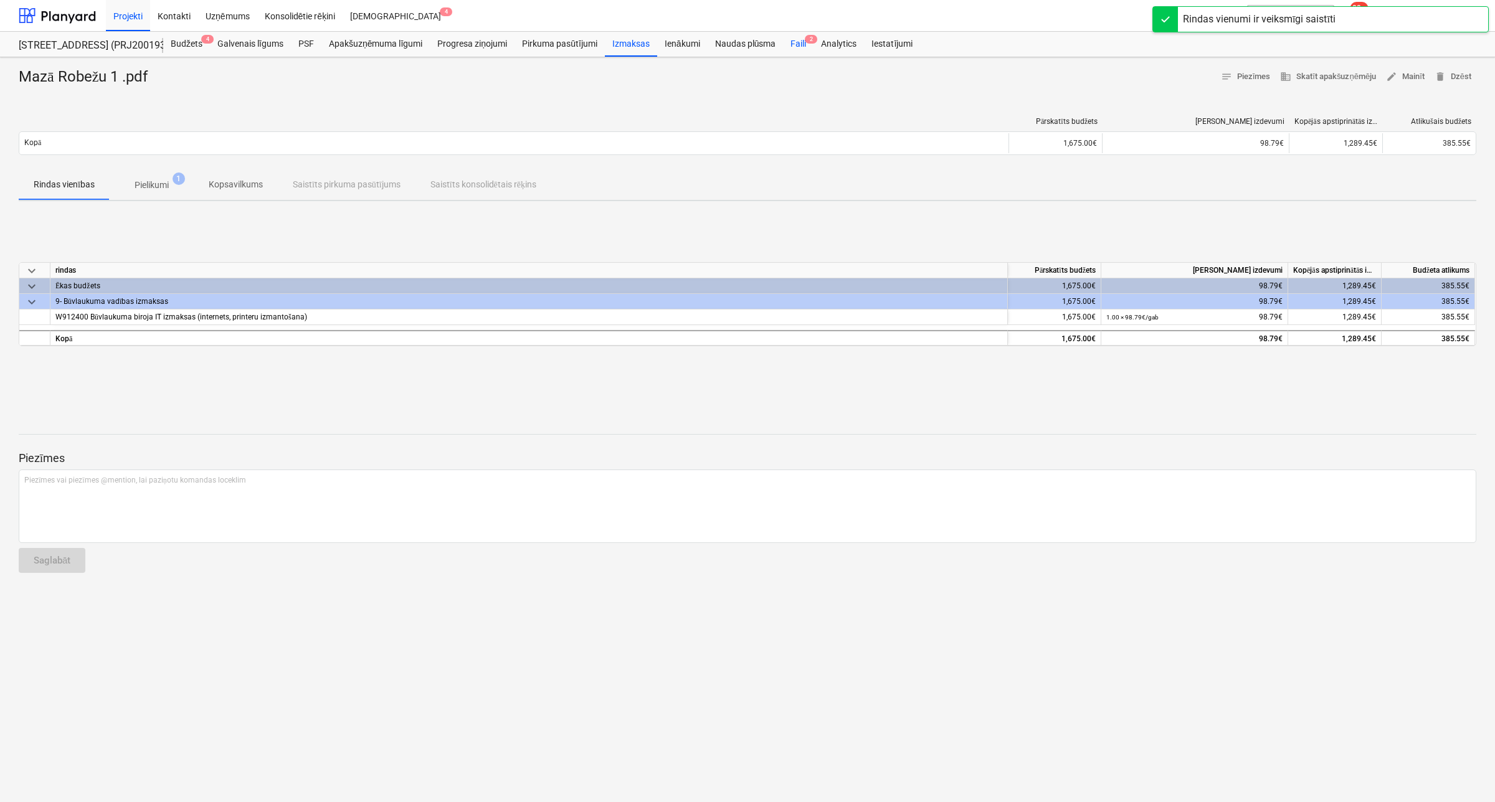
click at [792, 38] on div "Faili 2" at bounding box center [798, 44] width 31 height 25
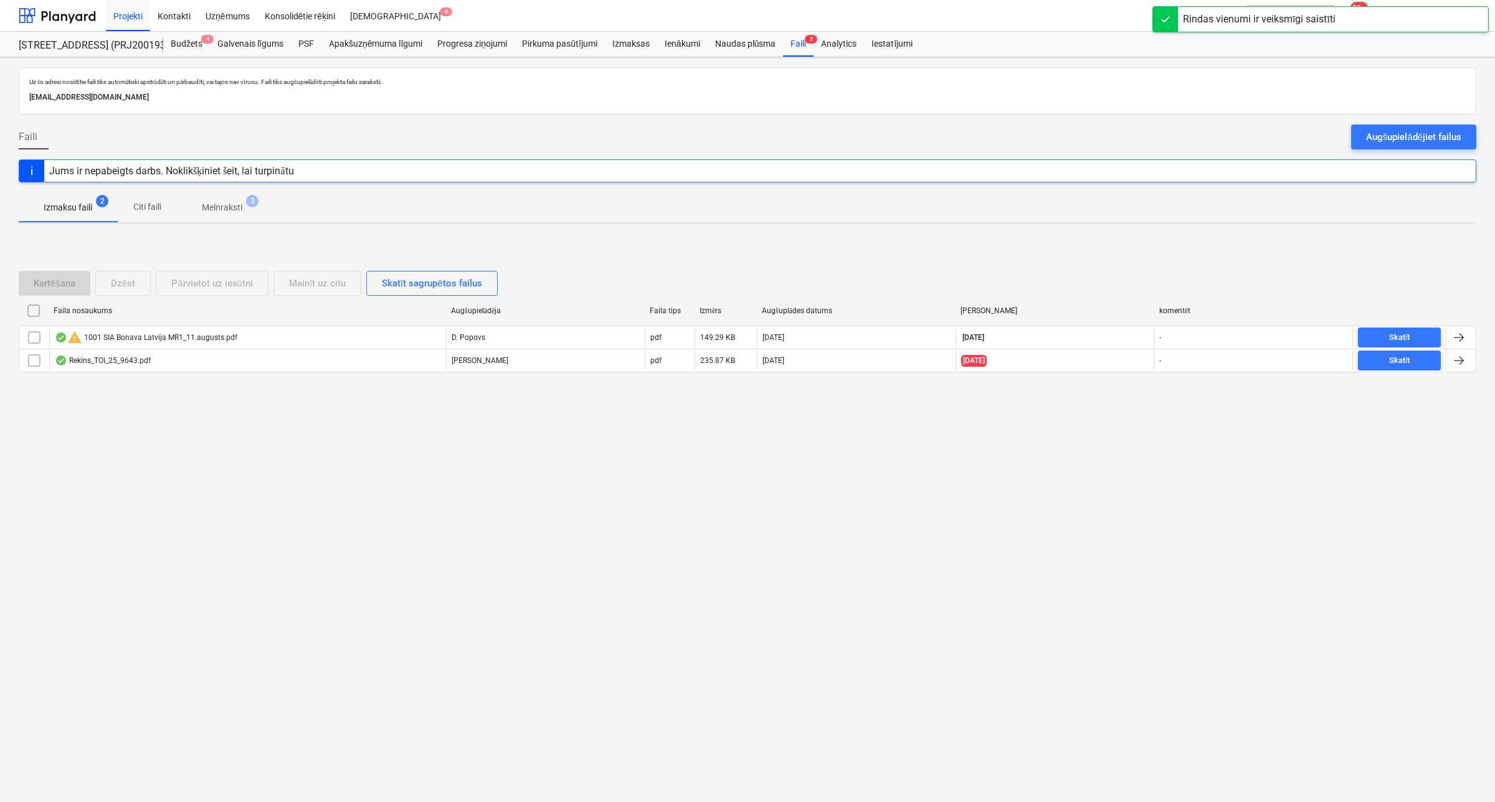
click at [228, 209] on p "Melnraksti" at bounding box center [222, 207] width 40 height 13
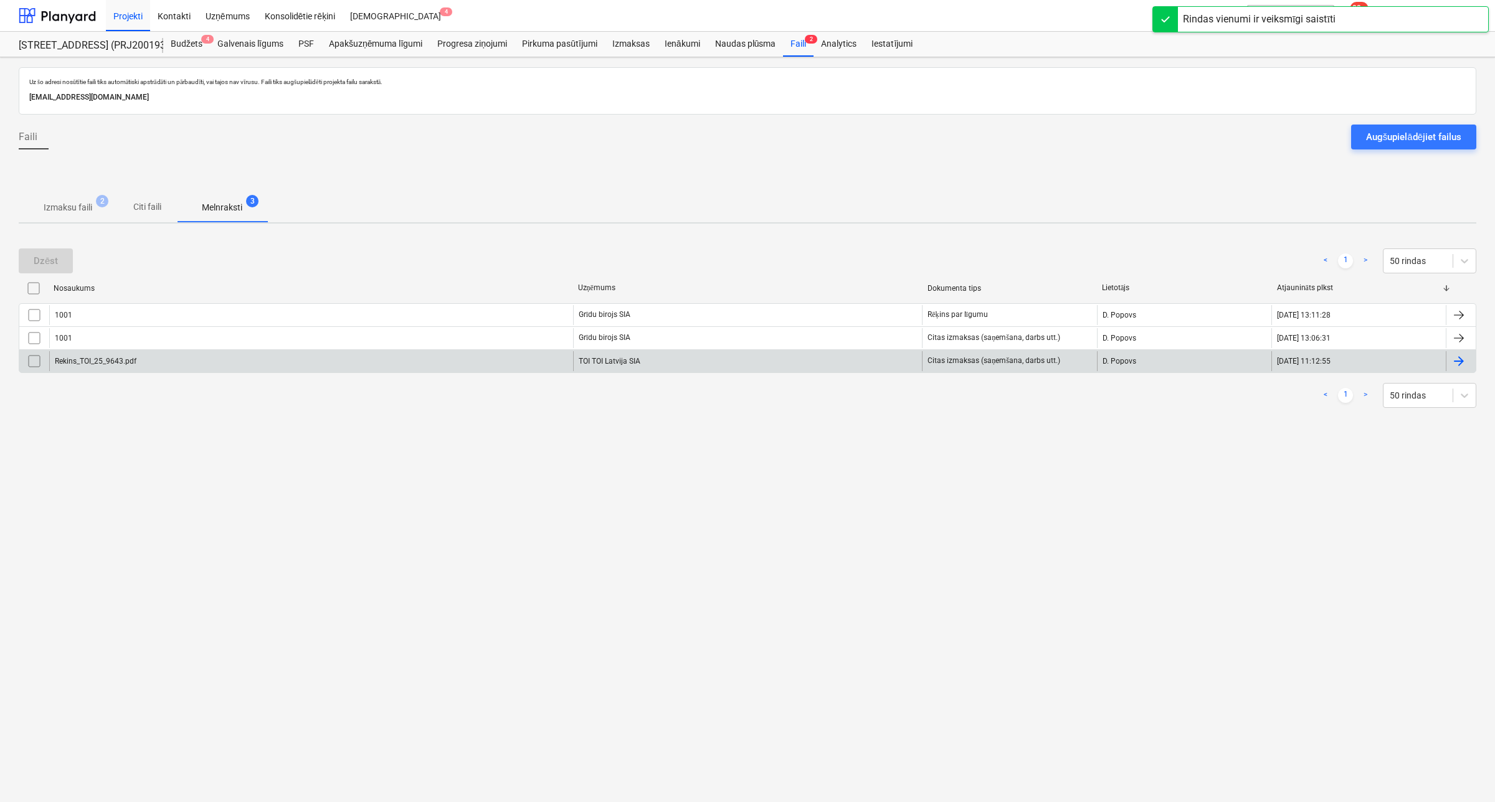
click at [212, 359] on div "Rekins_TOI_25_9643.pdf" at bounding box center [311, 361] width 524 height 20
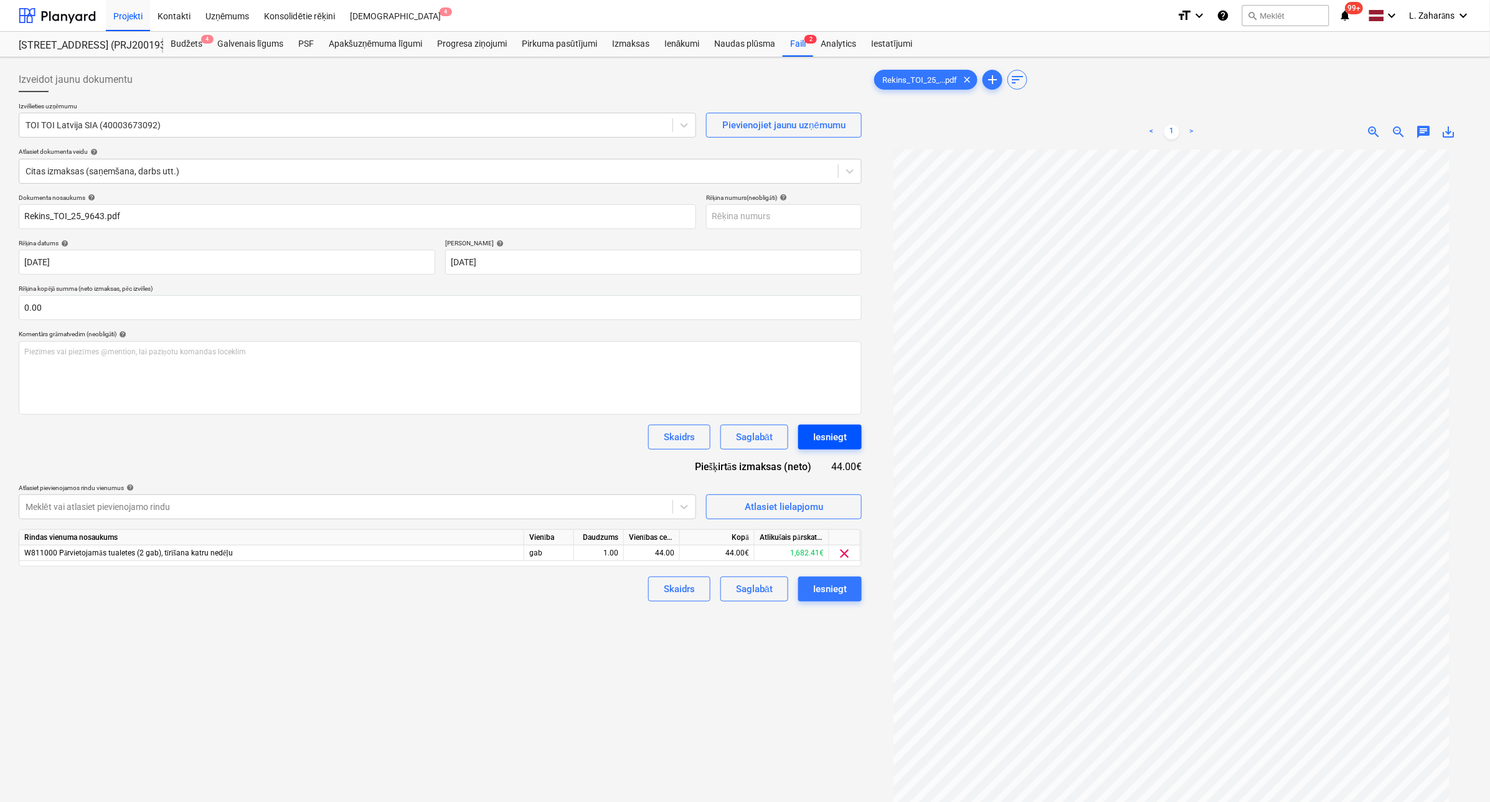
click at [839, 428] on button "Iesniegt" at bounding box center [830, 437] width 64 height 25
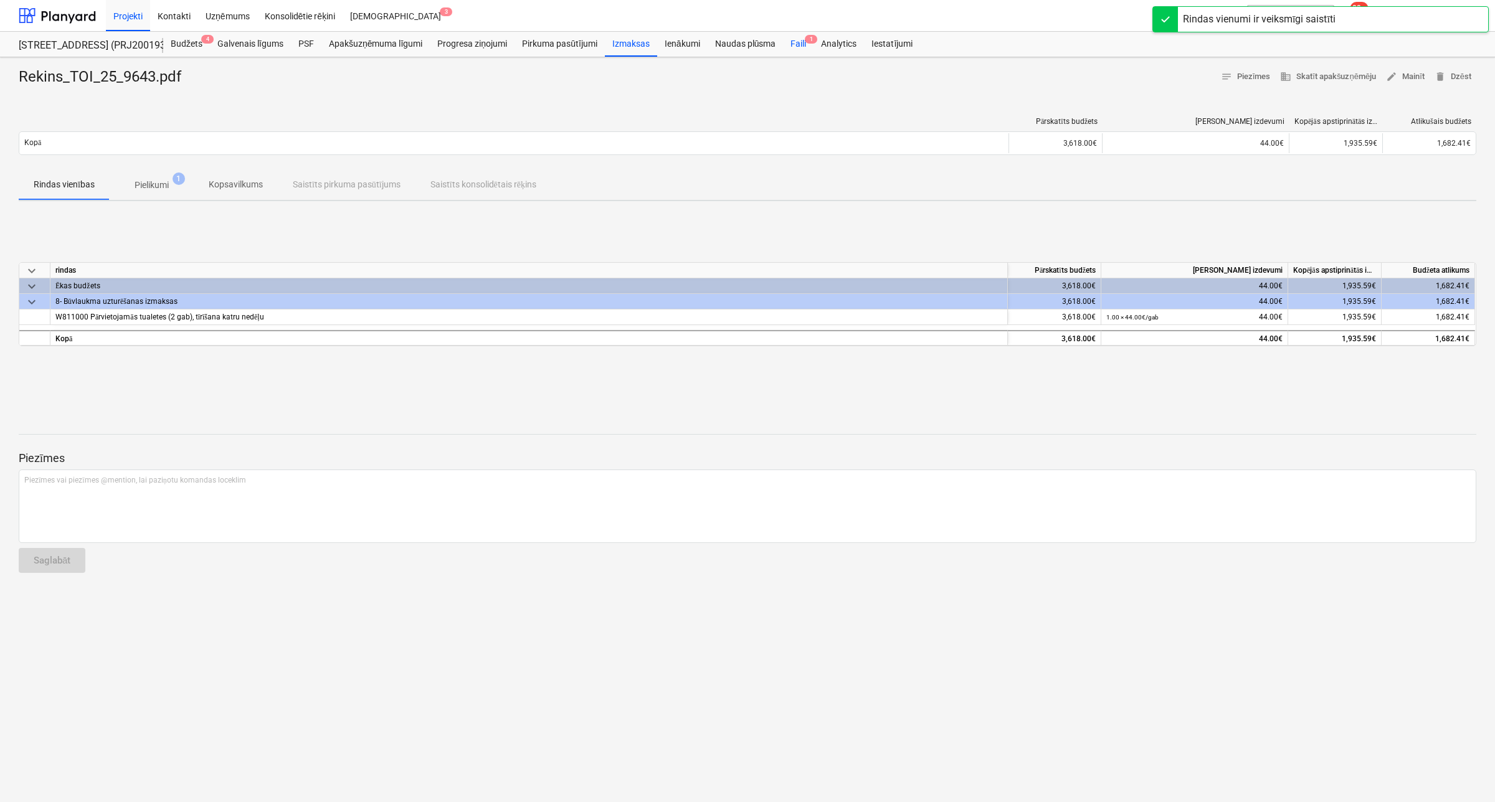
click at [795, 37] on div "Faili 1" at bounding box center [798, 44] width 31 height 25
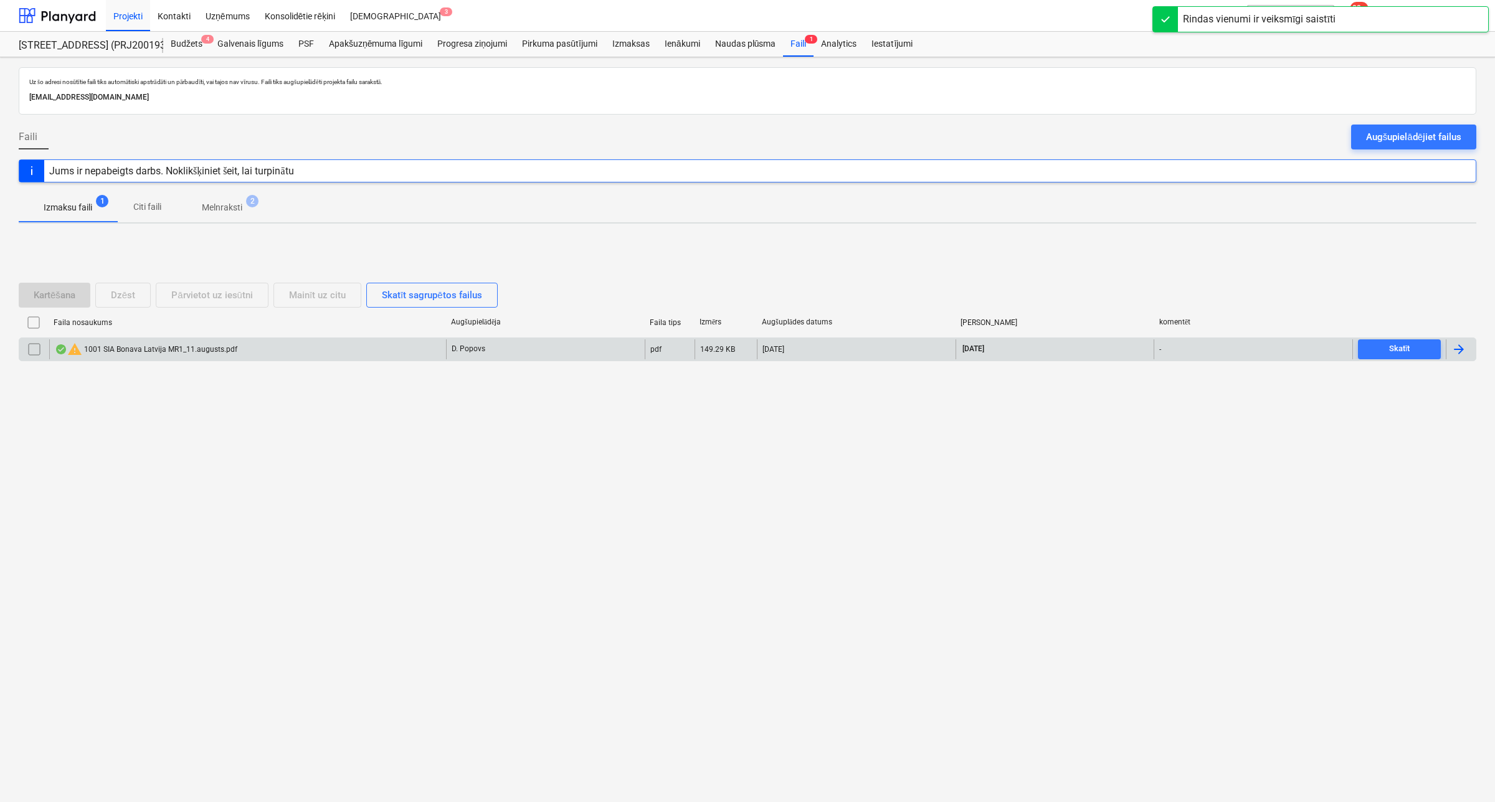
click at [253, 347] on div "warning 1001 SIA Bonava [GEOGRAPHIC_DATA] MR1_11.augusts.pdf" at bounding box center [247, 349] width 397 height 20
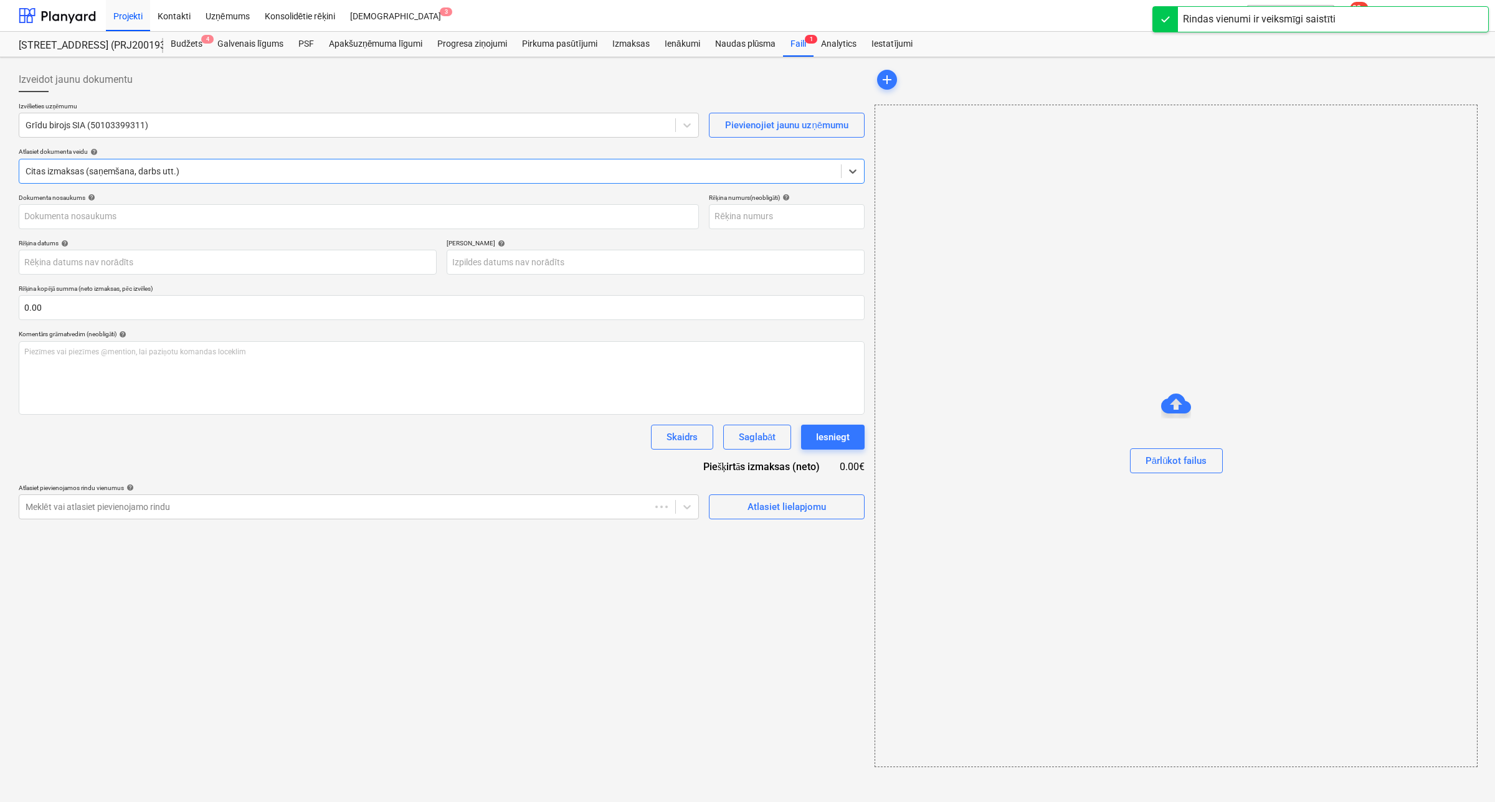
type input "1001"
type input "[DATE]"
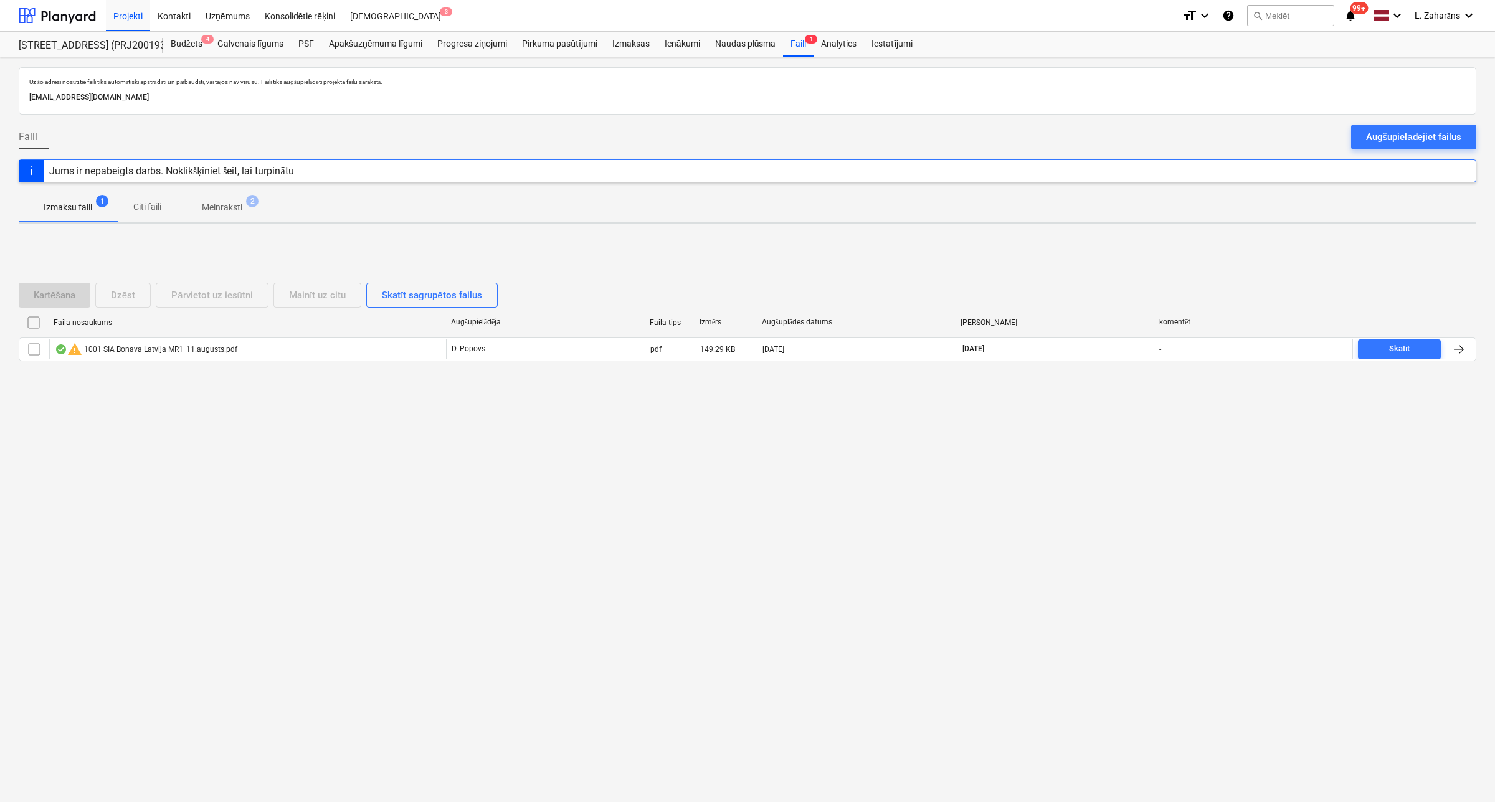
click at [223, 206] on p "Melnraksti" at bounding box center [222, 207] width 40 height 13
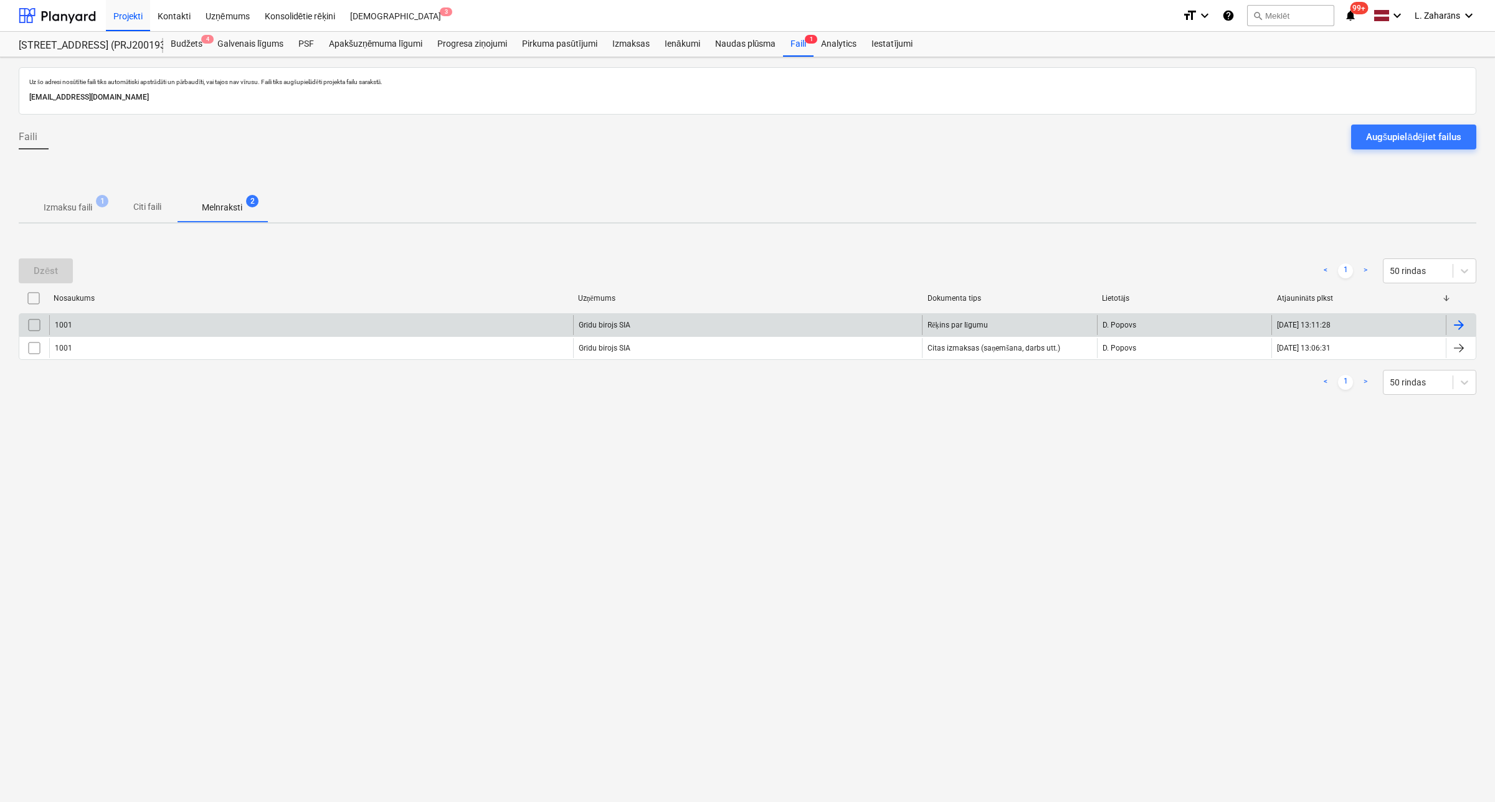
click at [203, 321] on div "1001" at bounding box center [311, 325] width 524 height 20
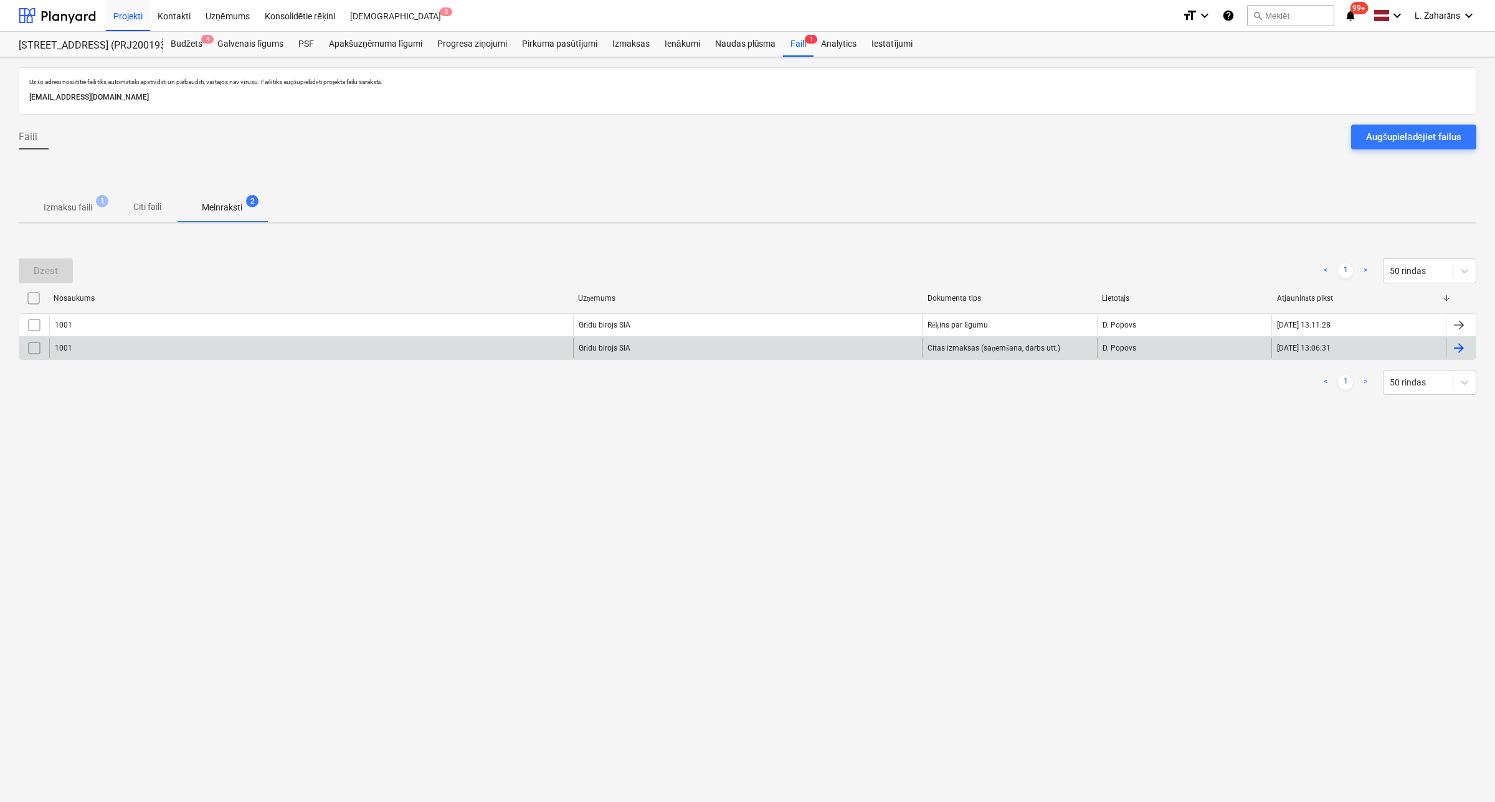
click at [156, 349] on div "1001" at bounding box center [311, 348] width 524 height 20
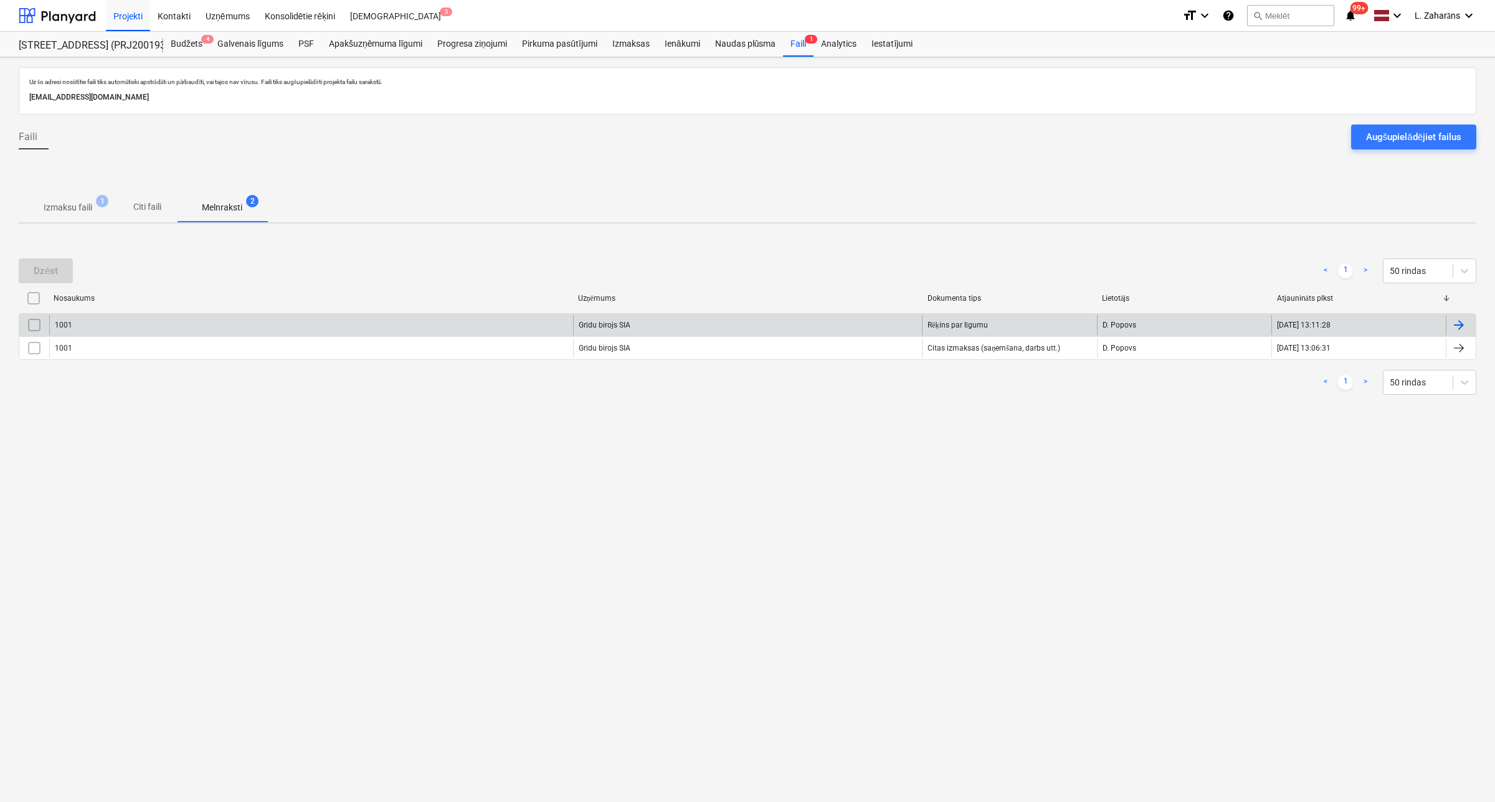
click at [179, 319] on div "1001" at bounding box center [311, 325] width 524 height 20
